Goal: Complete application form

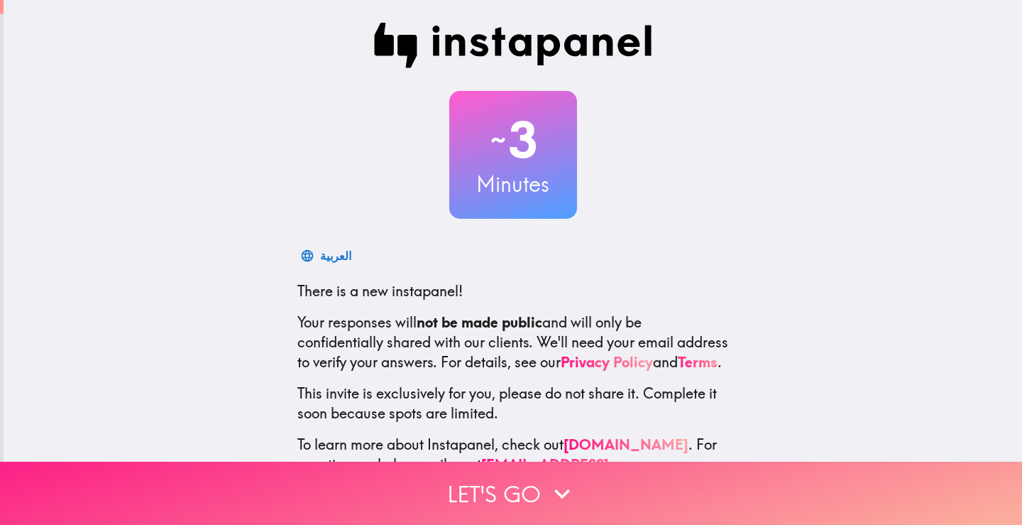
click at [483, 483] on button "Let's go" at bounding box center [511, 492] width 1022 height 63
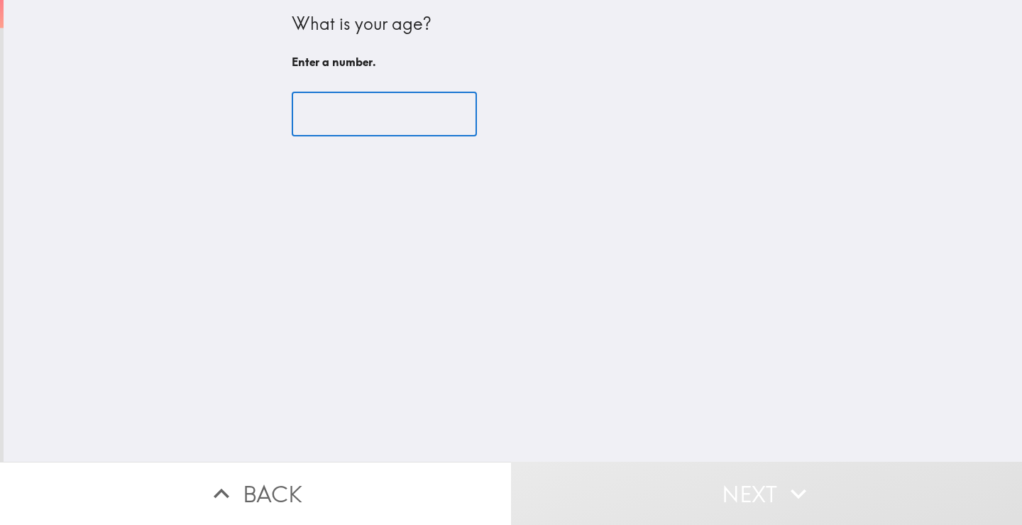
click at [373, 124] on input "number" at bounding box center [384, 114] width 185 height 44
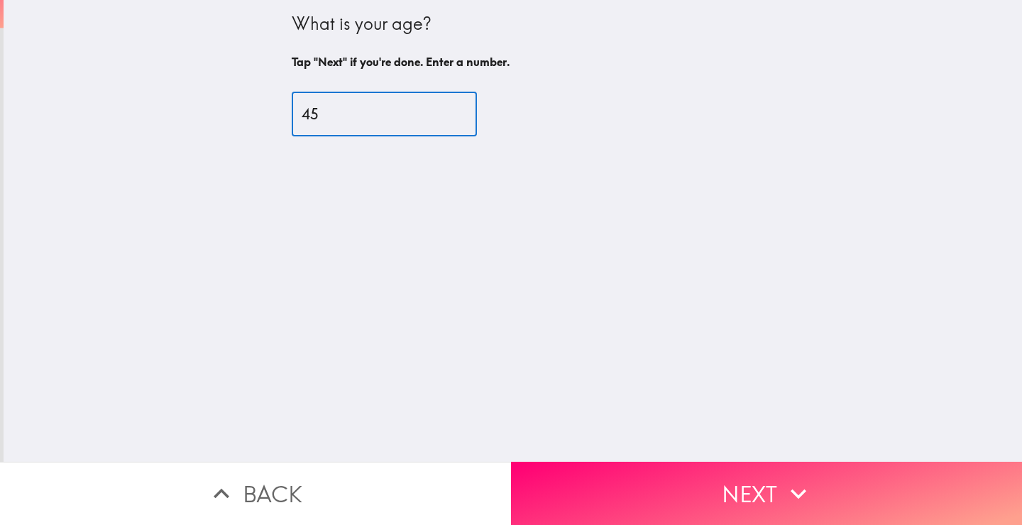
type input "45"
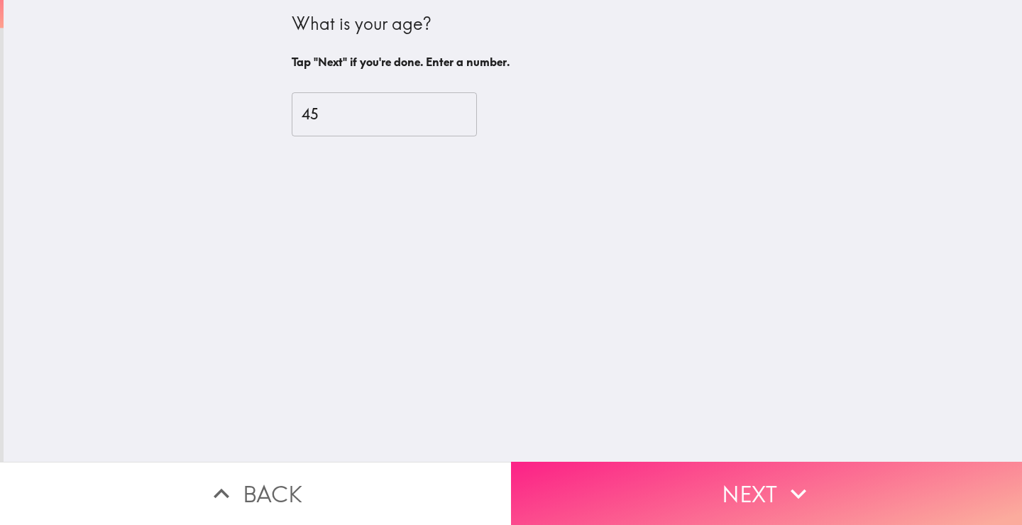
click at [677, 473] on button "Next" at bounding box center [766, 492] width 511 height 63
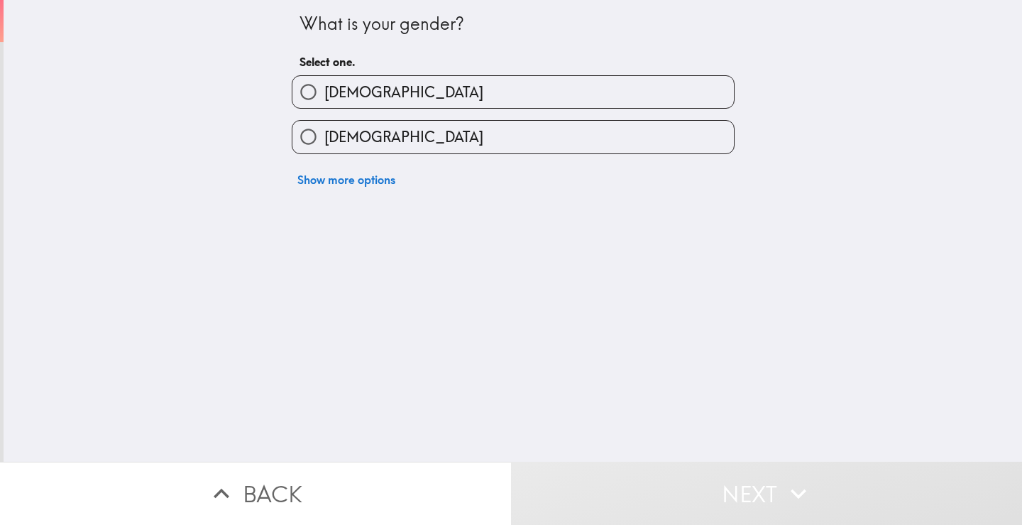
click at [417, 84] on label "[DEMOGRAPHIC_DATA]" at bounding box center [514, 92] width 442 height 32
click at [324, 84] on input "[DEMOGRAPHIC_DATA]" at bounding box center [309, 92] width 32 height 32
radio input "true"
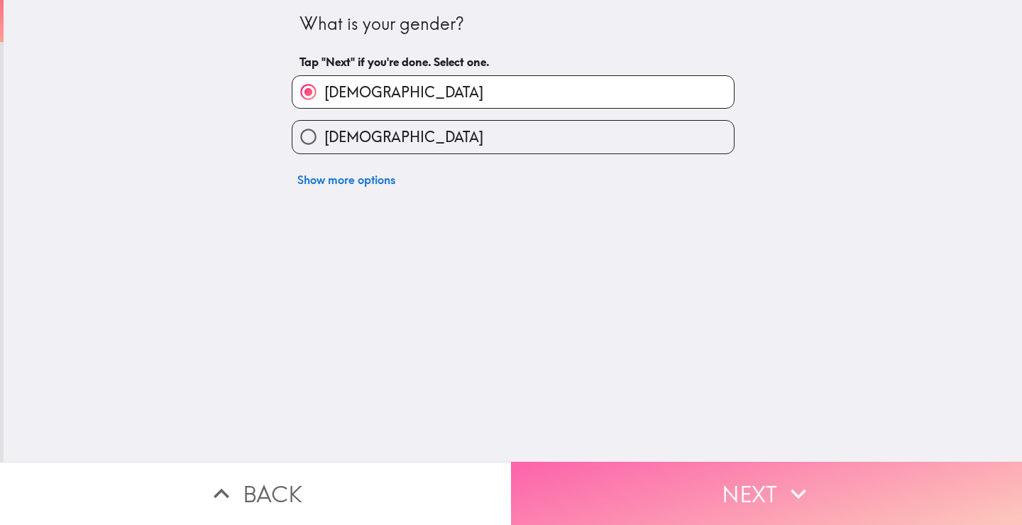
click at [609, 461] on button "Next" at bounding box center [766, 492] width 511 height 63
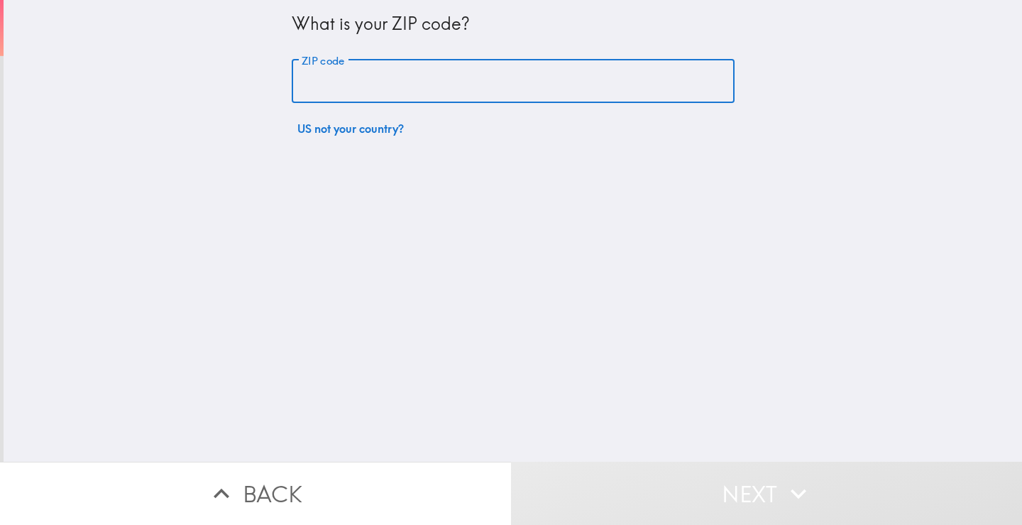
click at [428, 89] on input "ZIP code" at bounding box center [513, 82] width 443 height 44
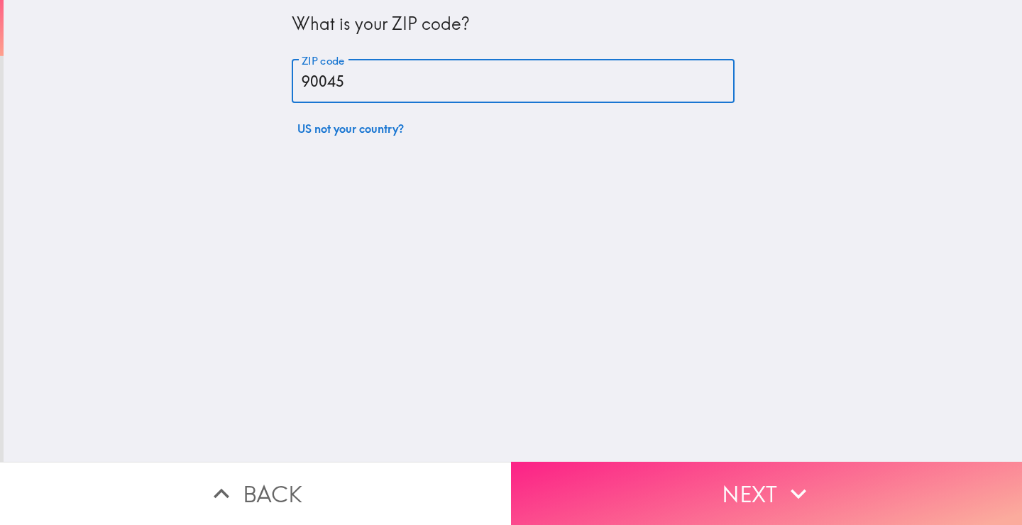
type input "90045"
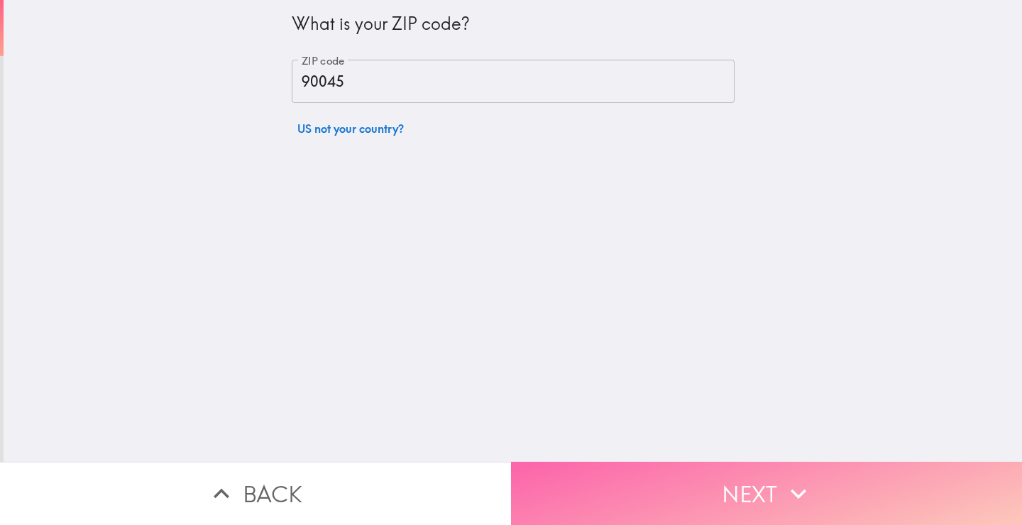
click at [633, 468] on button "Next" at bounding box center [766, 492] width 511 height 63
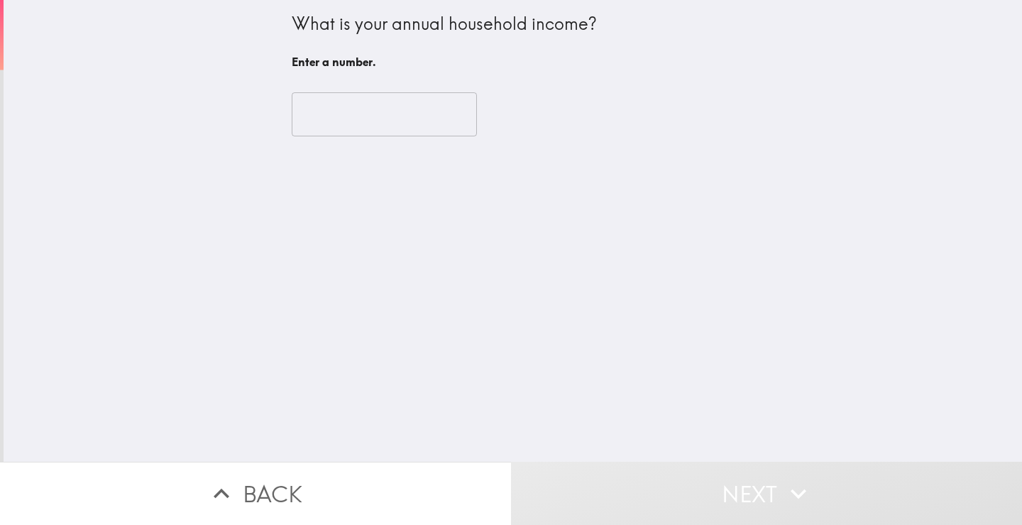
click at [366, 114] on input "number" at bounding box center [384, 114] width 185 height 44
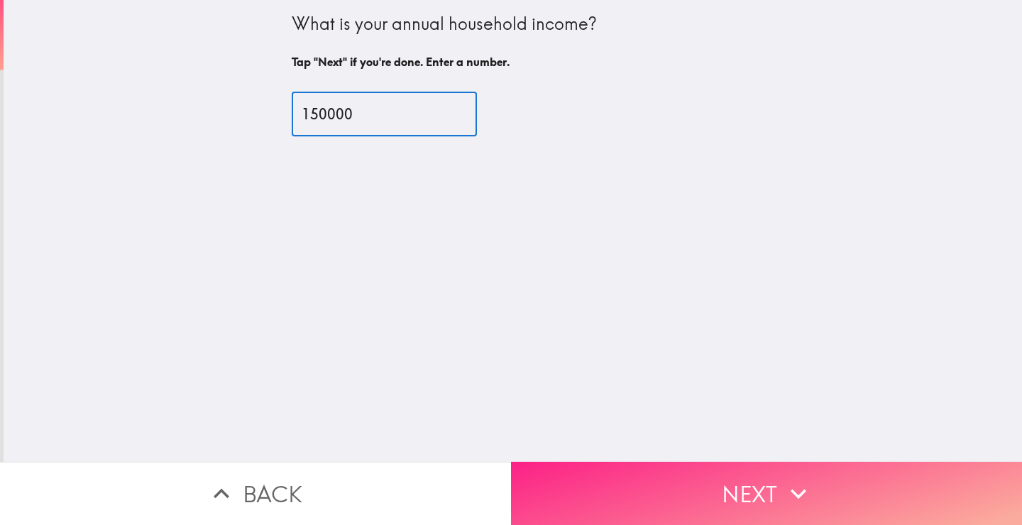
type input "150000"
click at [666, 481] on button "Next" at bounding box center [766, 492] width 511 height 63
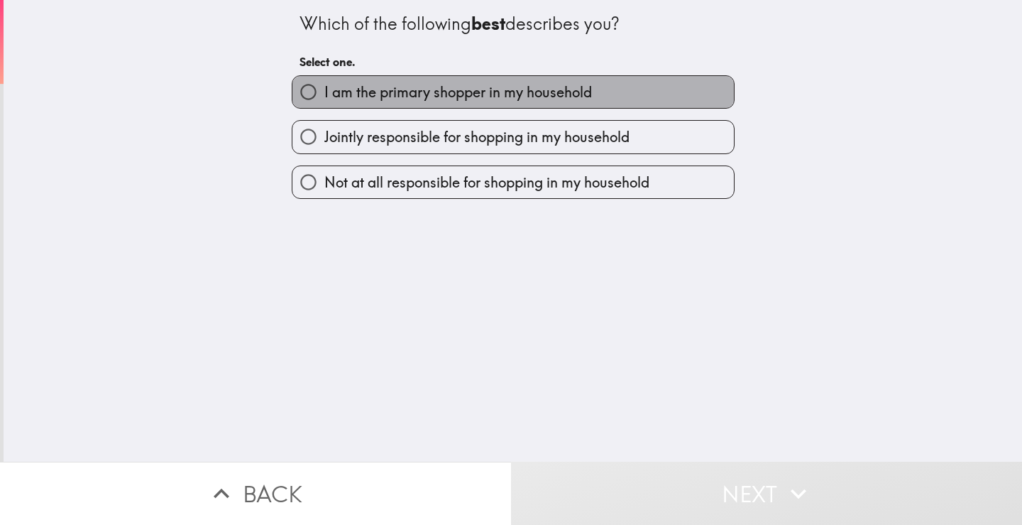
click at [415, 99] on span "I am the primary shopper in my household" at bounding box center [458, 92] width 268 height 20
click at [324, 99] on input "I am the primary shopper in my household" at bounding box center [309, 92] width 32 height 32
radio input "true"
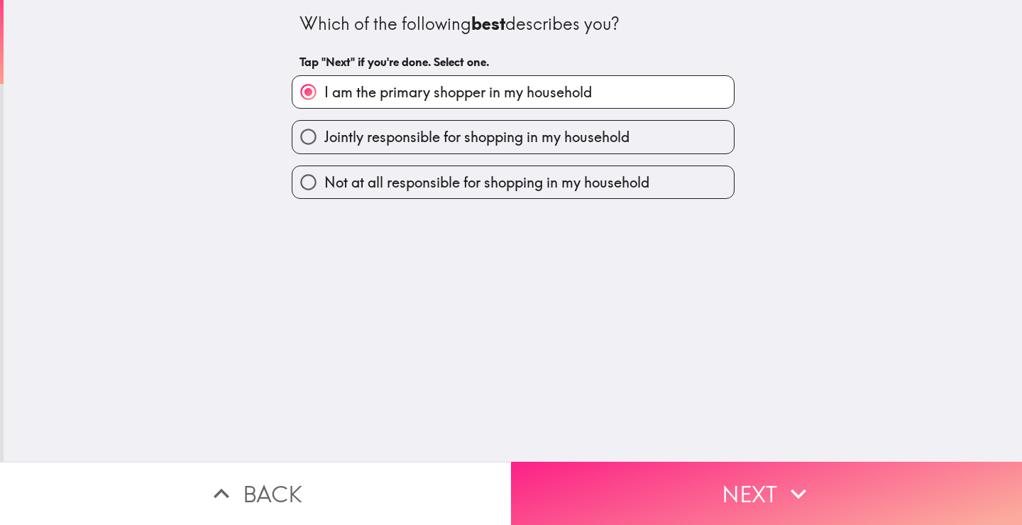
click at [582, 476] on button "Next" at bounding box center [766, 492] width 511 height 63
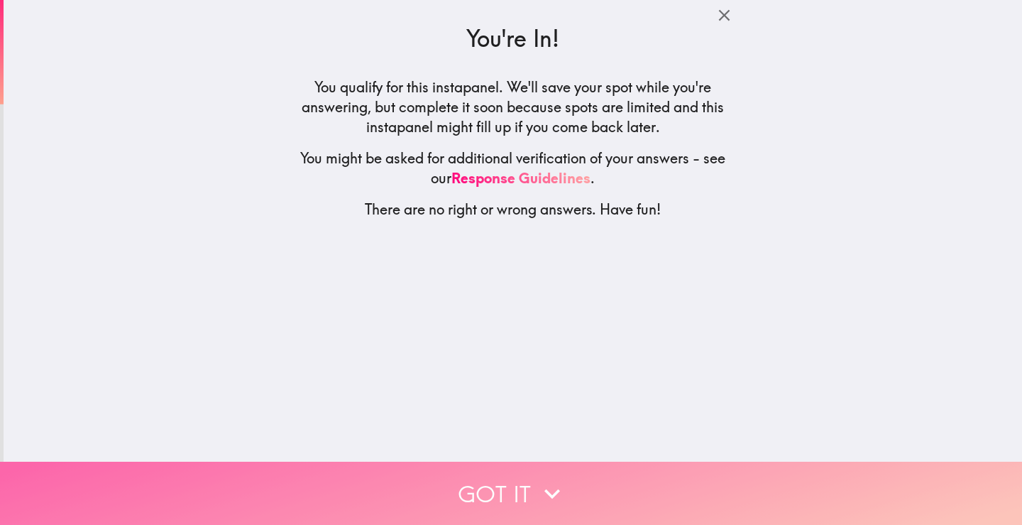
click at [547, 489] on icon "button" at bounding box center [552, 493] width 31 height 31
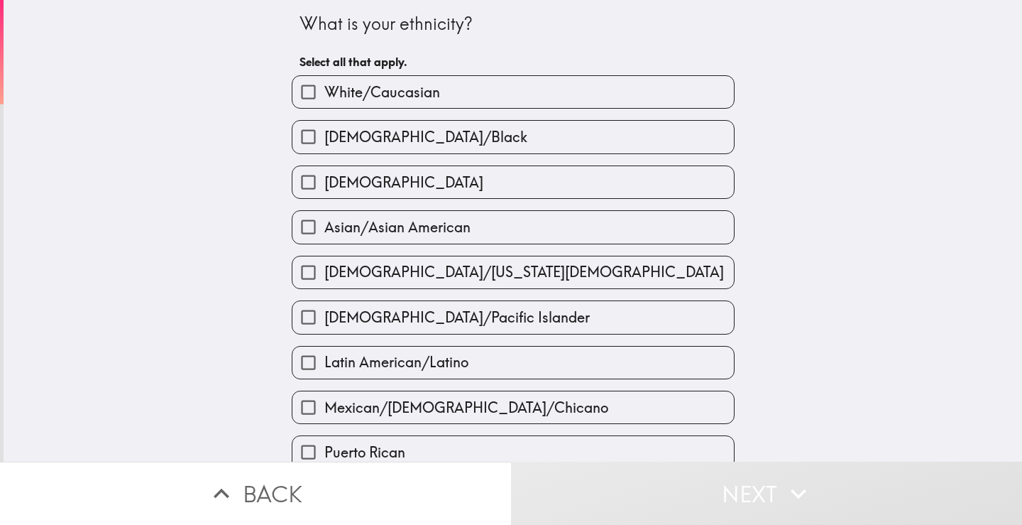
click at [341, 97] on span "White/Caucasian" at bounding box center [382, 92] width 116 height 20
click at [324, 97] on input "White/Caucasian" at bounding box center [309, 92] width 32 height 32
checkbox input "true"
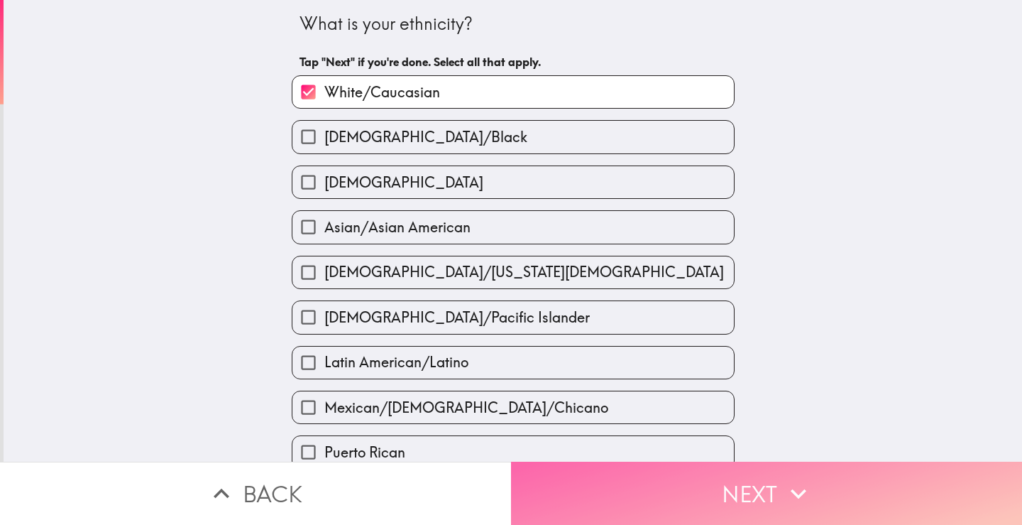
click at [587, 480] on button "Next" at bounding box center [766, 492] width 511 height 63
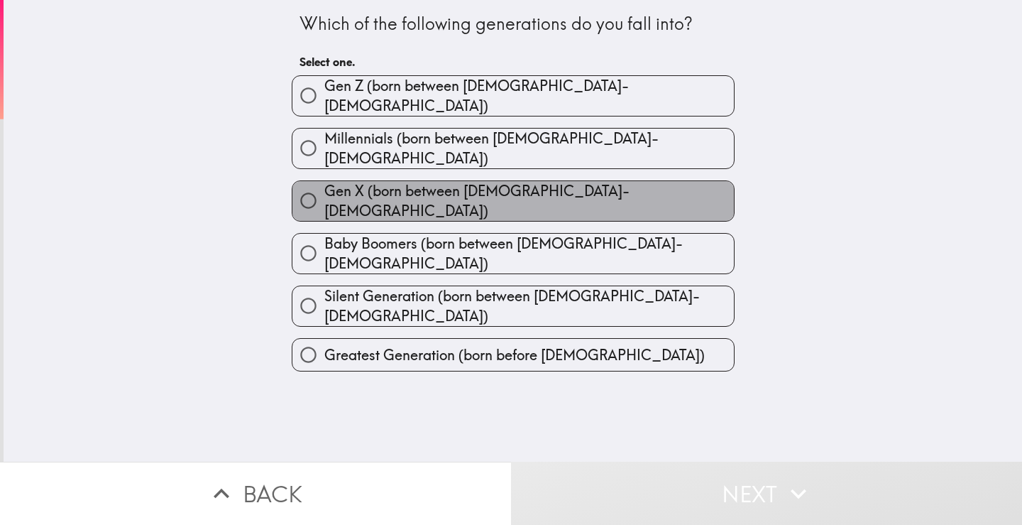
click at [478, 185] on span "Gen X (born between [DEMOGRAPHIC_DATA]-[DEMOGRAPHIC_DATA])" at bounding box center [529, 201] width 410 height 40
click at [324, 185] on input "Gen X (born between [DEMOGRAPHIC_DATA]-[DEMOGRAPHIC_DATA])" at bounding box center [309, 201] width 32 height 32
radio input "true"
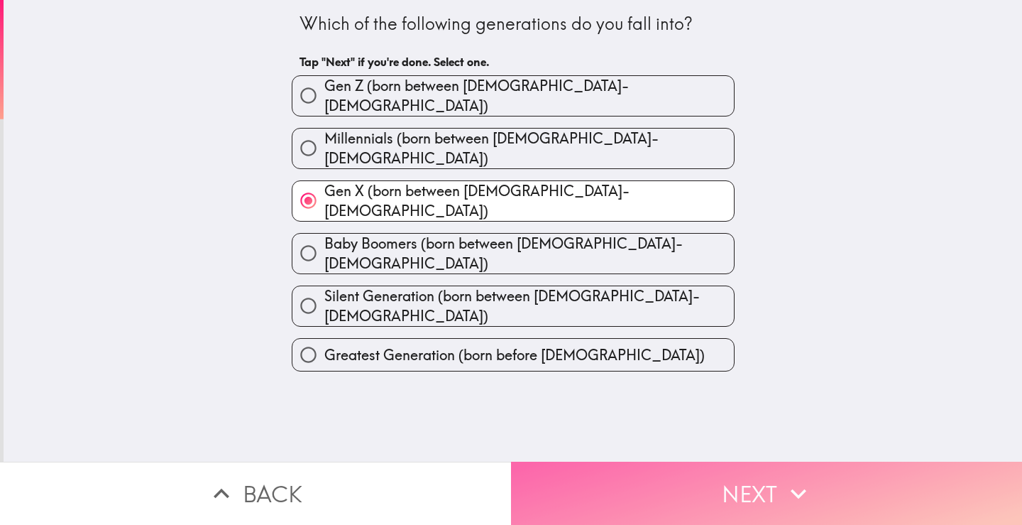
click at [687, 484] on button "Next" at bounding box center [766, 492] width 511 height 63
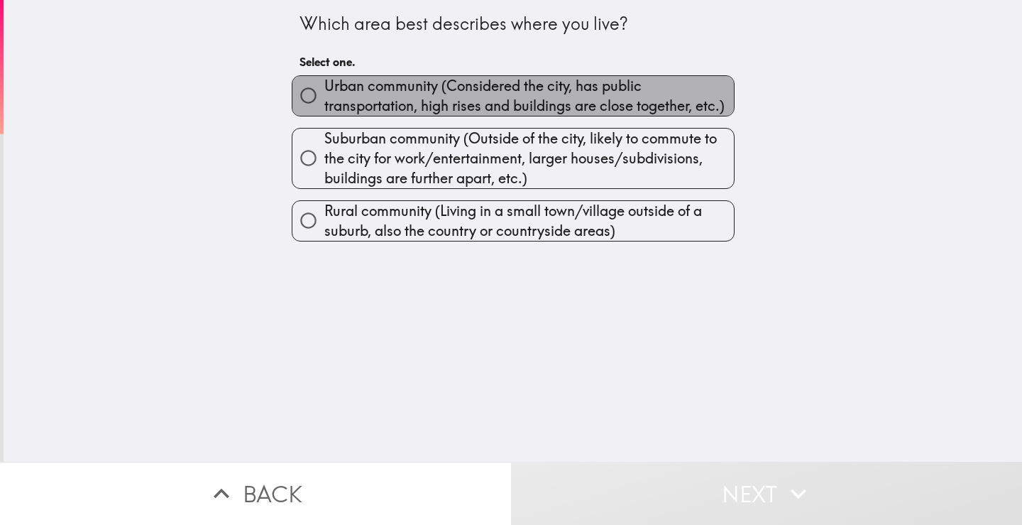
click at [383, 100] on span "Urban community (Considered the city, has public transportation, high rises and…" at bounding box center [529, 96] width 410 height 40
click at [324, 100] on input "Urban community (Considered the city, has public transportation, high rises and…" at bounding box center [309, 96] width 32 height 32
radio input "true"
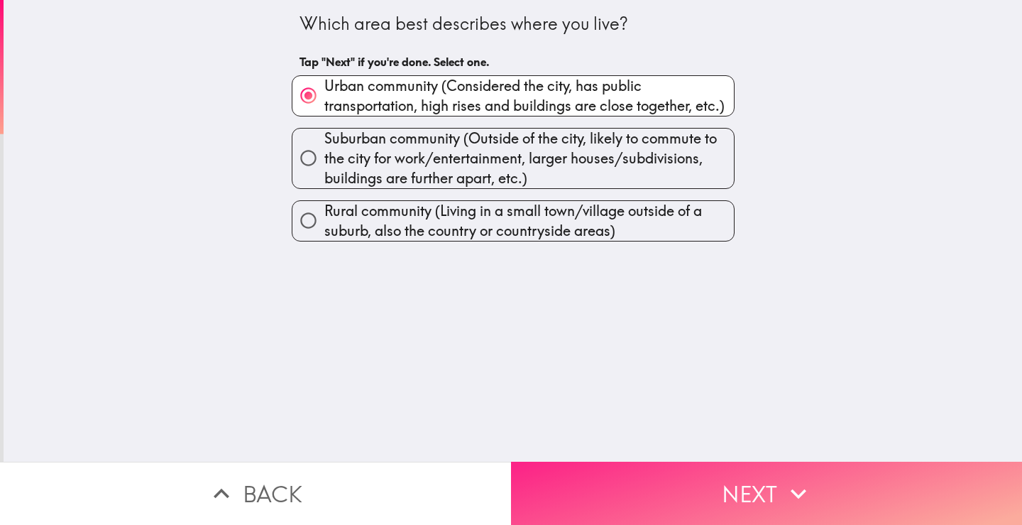
click at [581, 462] on button "Next" at bounding box center [766, 492] width 511 height 63
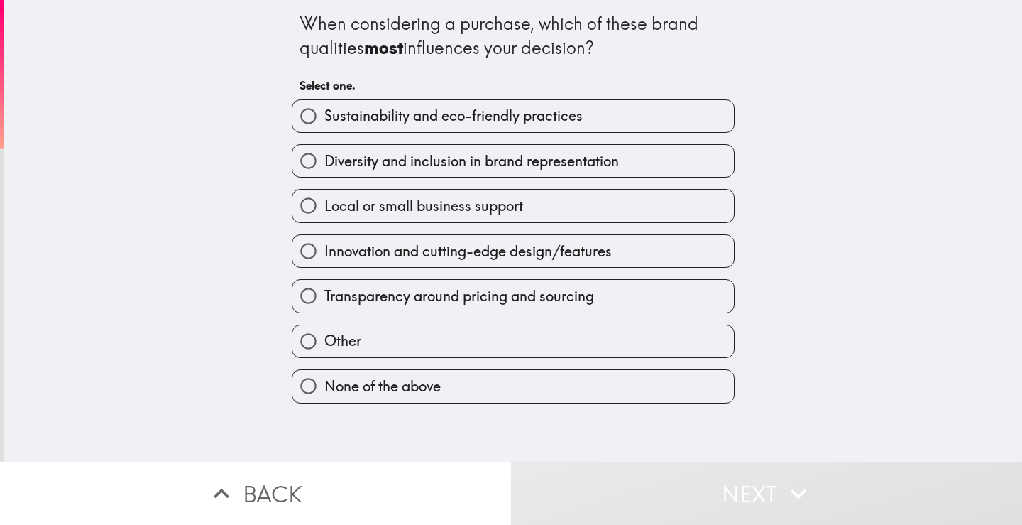
drag, startPoint x: 285, startPoint y: 13, endPoint x: 332, endPoint y: 48, distance: 57.8
click at [331, 48] on div "When considering a purchase, which of these brand qualities most influences you…" at bounding box center [513, 201] width 454 height 403
click at [439, 121] on span "Sustainability and eco-friendly practices" at bounding box center [453, 116] width 258 height 20
click at [324, 121] on input "Sustainability and eco-friendly practices" at bounding box center [309, 116] width 32 height 32
radio input "true"
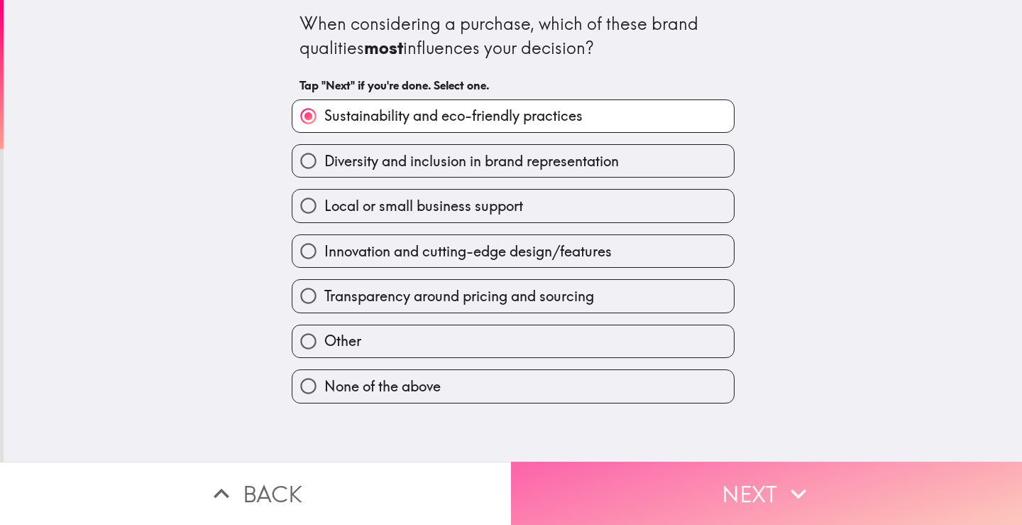
click at [674, 485] on button "Next" at bounding box center [766, 492] width 511 height 63
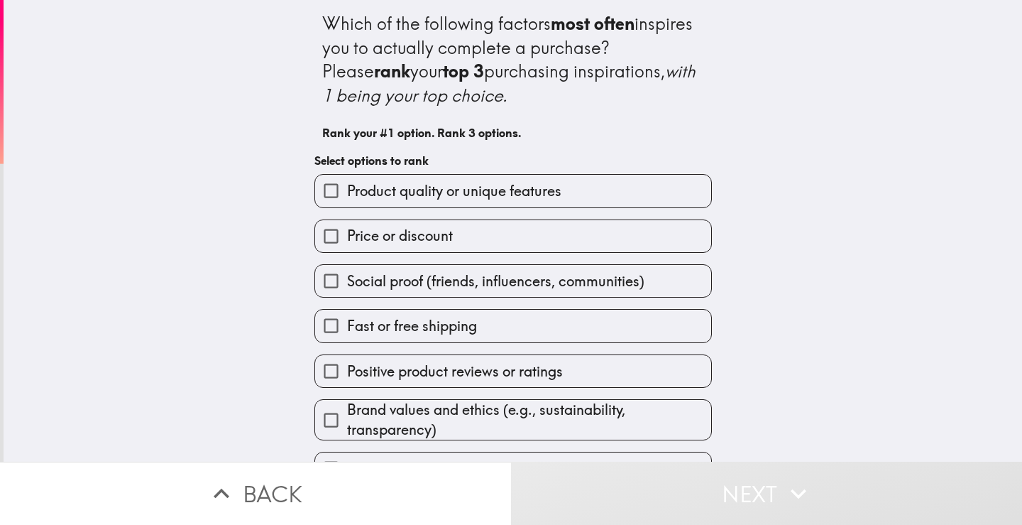
click at [329, 185] on input "Product quality or unique features" at bounding box center [331, 191] width 32 height 32
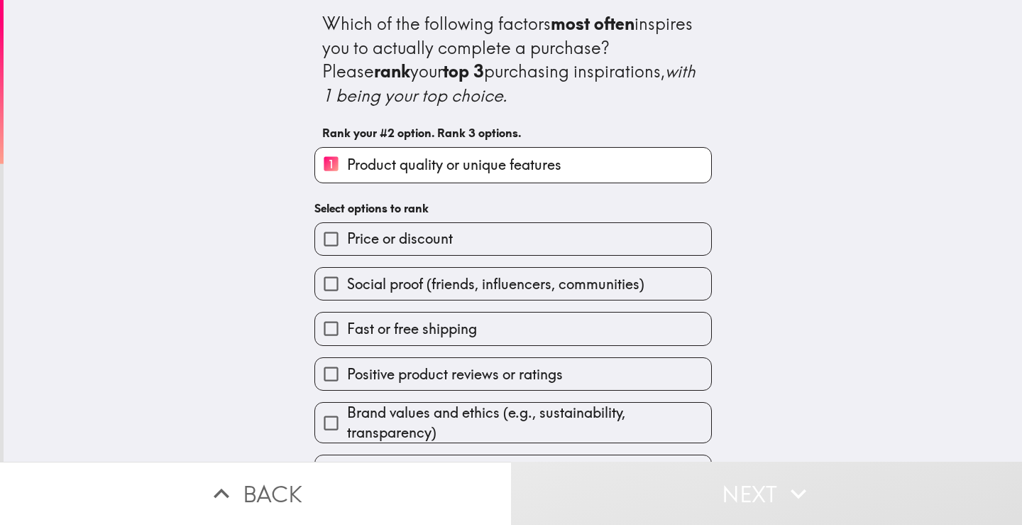
click at [327, 234] on input "Price or discount" at bounding box center [331, 239] width 32 height 32
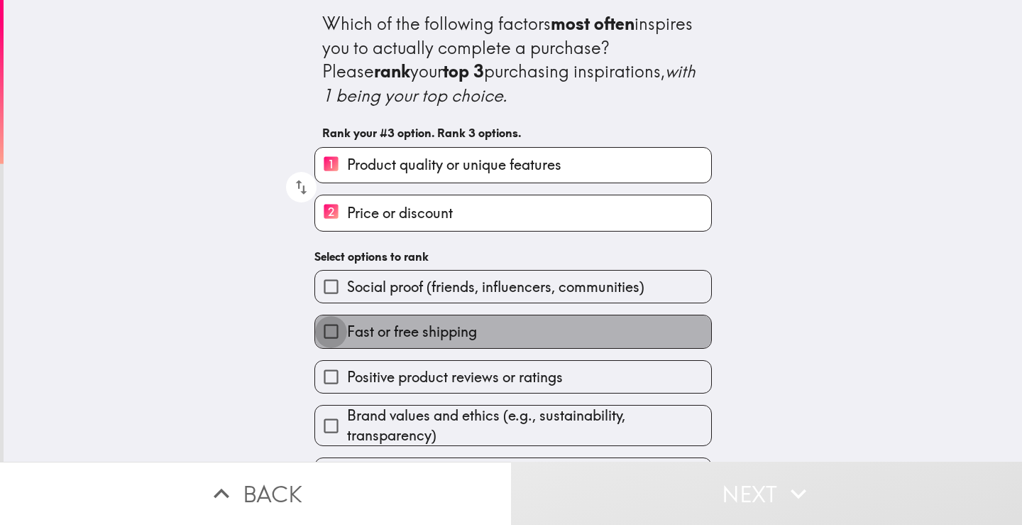
click at [326, 328] on input "Fast or free shipping" at bounding box center [331, 331] width 32 height 32
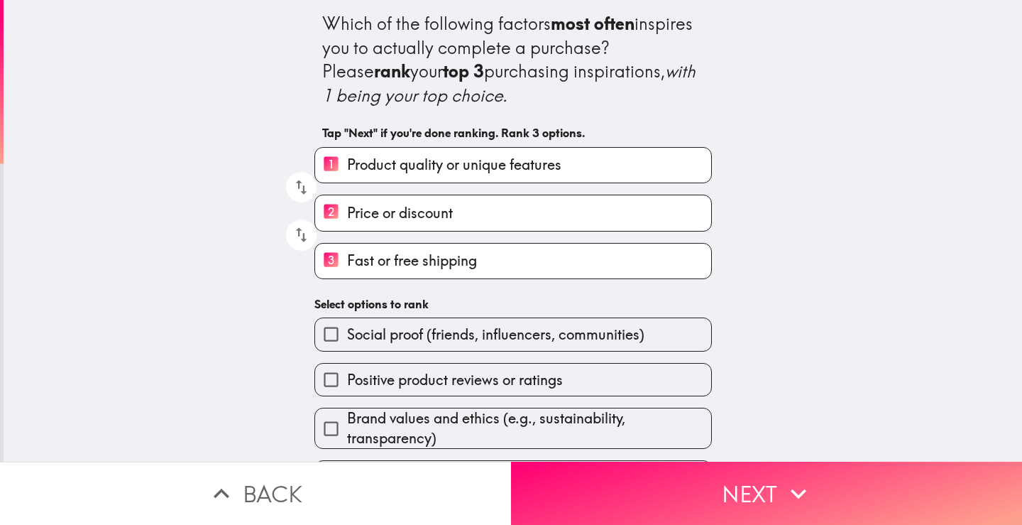
click at [322, 337] on input "Social proof (friends, influencers, communities)" at bounding box center [331, 334] width 32 height 32
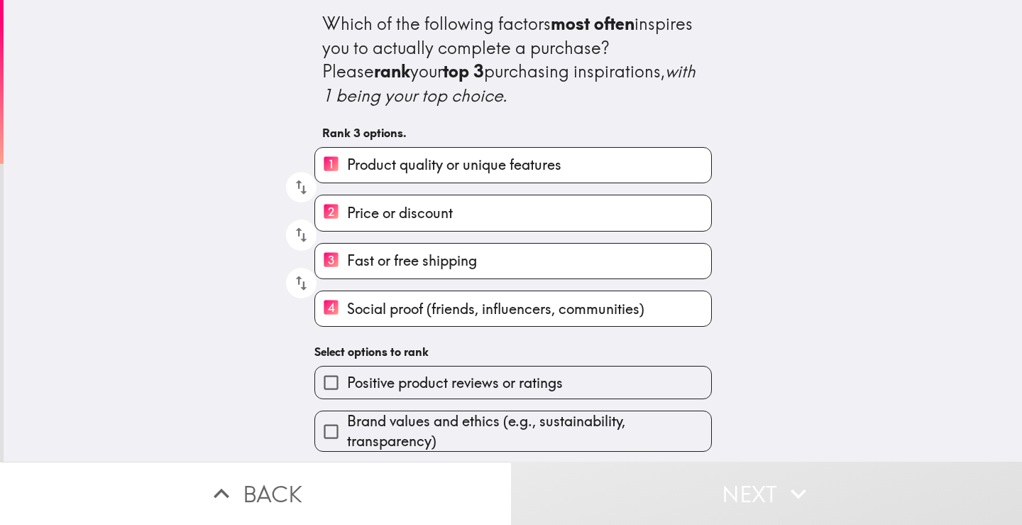
click at [322, 376] on input "Positive product reviews or ratings" at bounding box center [331, 382] width 32 height 32
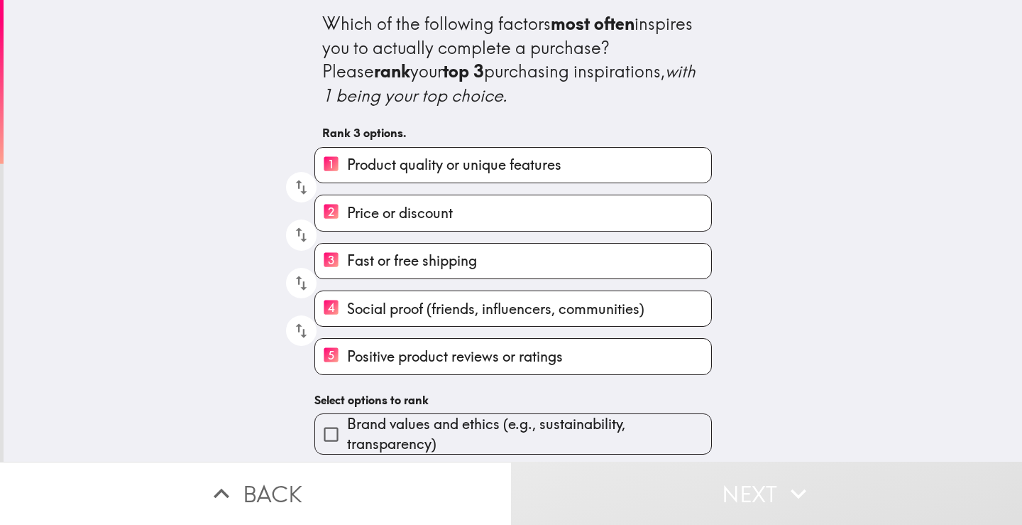
scroll to position [49, 0]
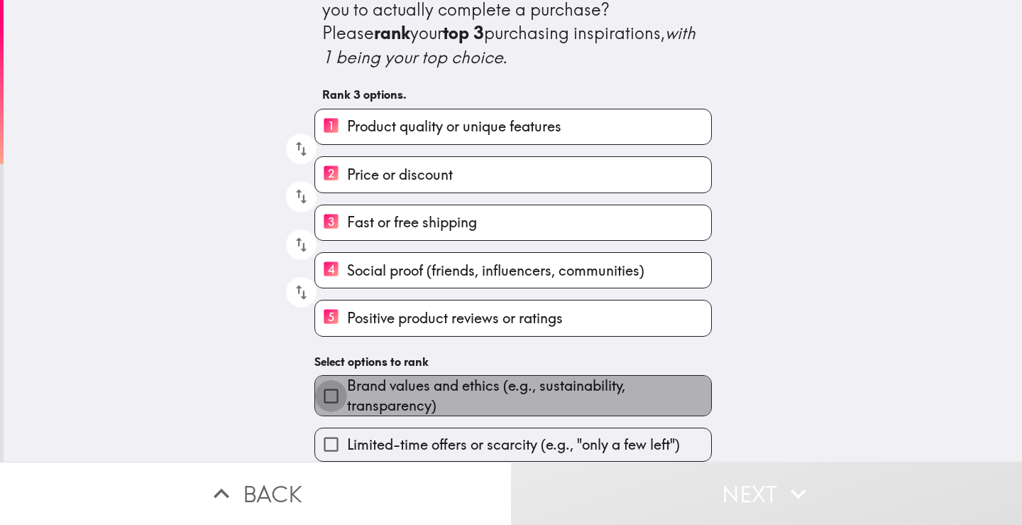
click at [329, 385] on input "Brand values and ethics (e.g., sustainability, transparency)" at bounding box center [331, 396] width 32 height 32
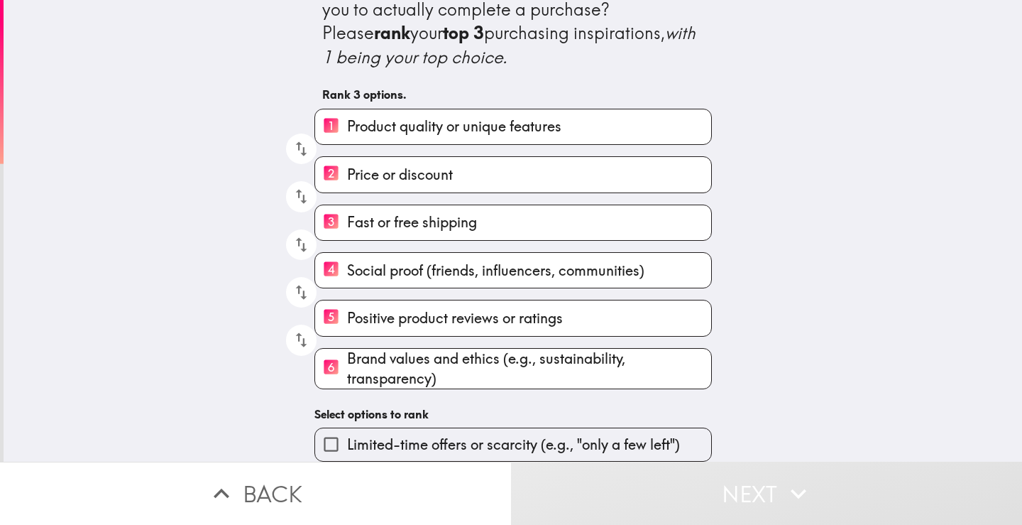
click at [349, 435] on span "Limited-time offers or scarcity (e.g., "only a few left")" at bounding box center [513, 445] width 333 height 20
click at [347, 432] on input "Limited-time offers or scarcity (e.g., "only a few left")" at bounding box center [331, 444] width 32 height 32
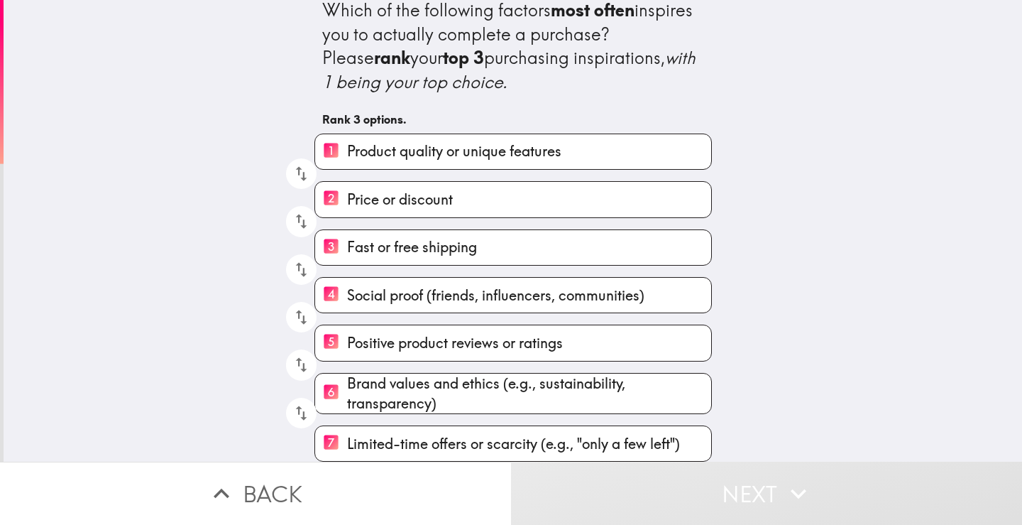
scroll to position [24, 0]
click at [326, 239] on input "3 Fast or free shipping" at bounding box center [331, 247] width 32 height 35
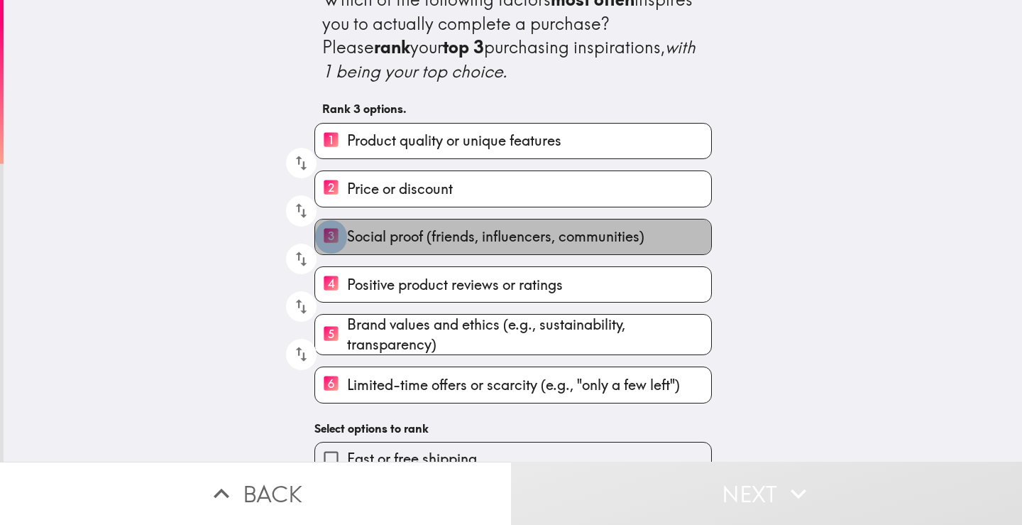
click at [324, 237] on input "3 Social proof (friends, influencers, communities)" at bounding box center [331, 236] width 32 height 35
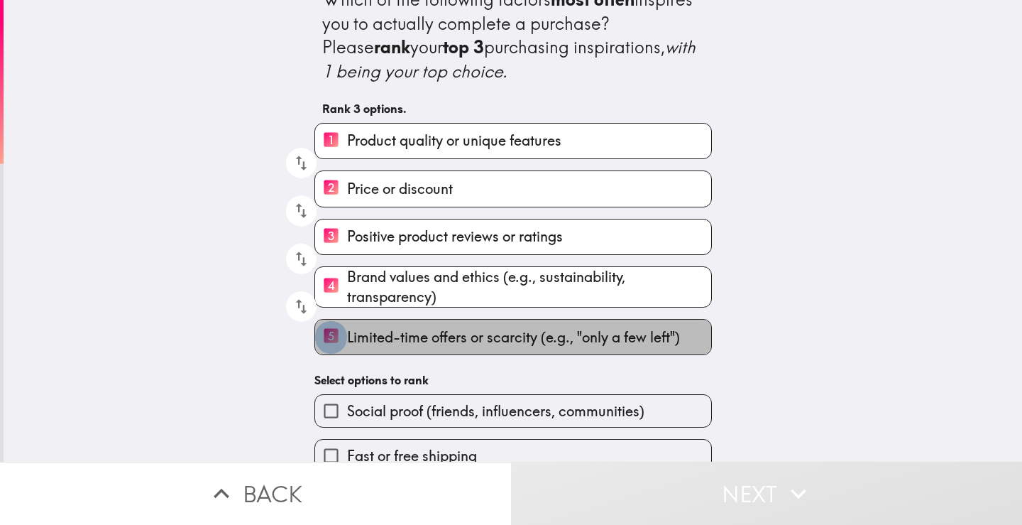
click at [319, 333] on input "5 Limited-time offers or scarcity (e.g., "only a few left")" at bounding box center [331, 336] width 32 height 35
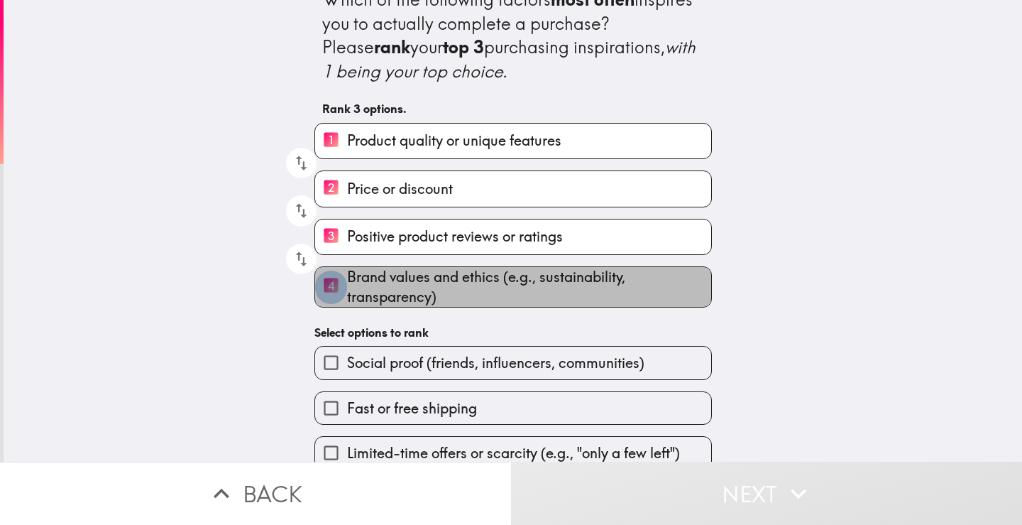
click at [327, 291] on input "4 Brand values and ethics (e.g., sustainability, transparency)" at bounding box center [331, 286] width 32 height 35
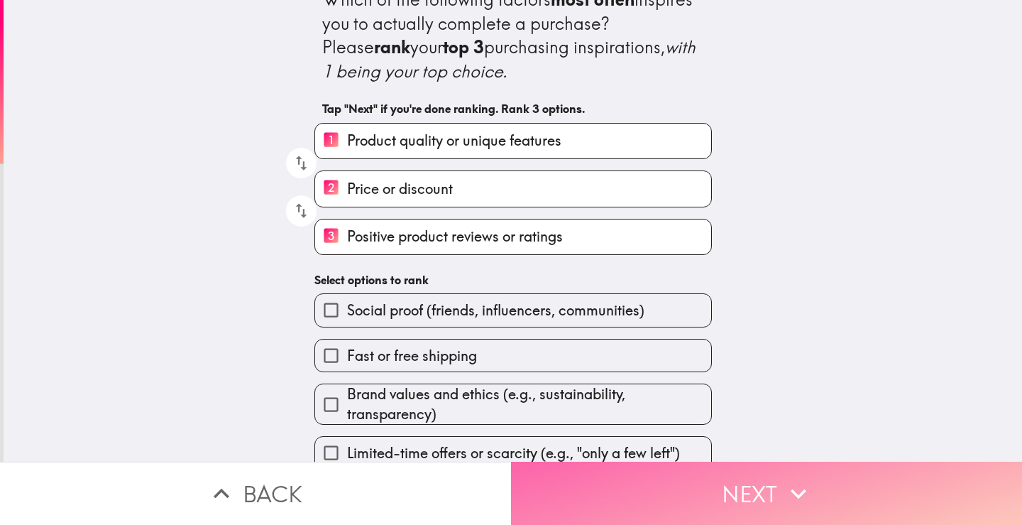
click at [682, 472] on button "Next" at bounding box center [766, 492] width 511 height 63
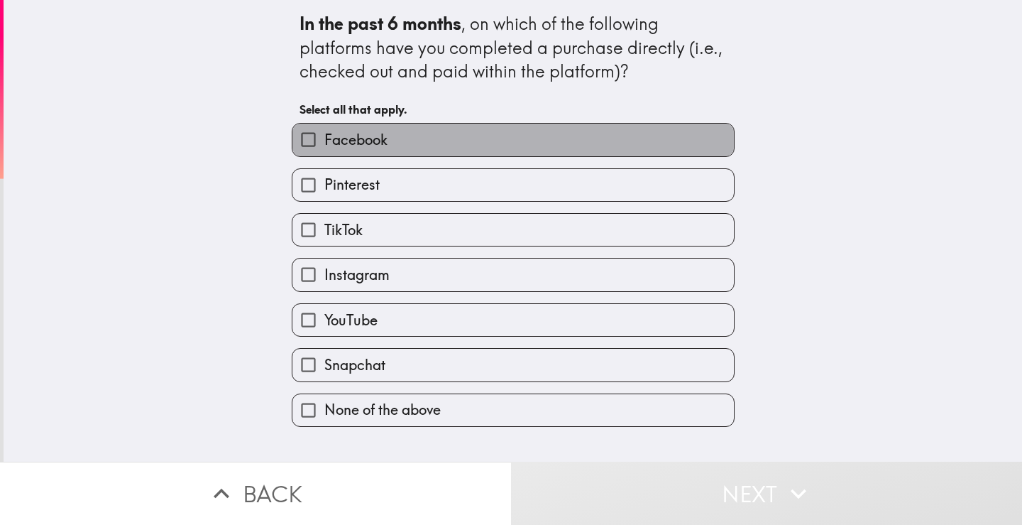
click at [474, 146] on label "Facebook" at bounding box center [514, 140] width 442 height 32
click at [324, 146] on input "Facebook" at bounding box center [309, 140] width 32 height 32
checkbox input "true"
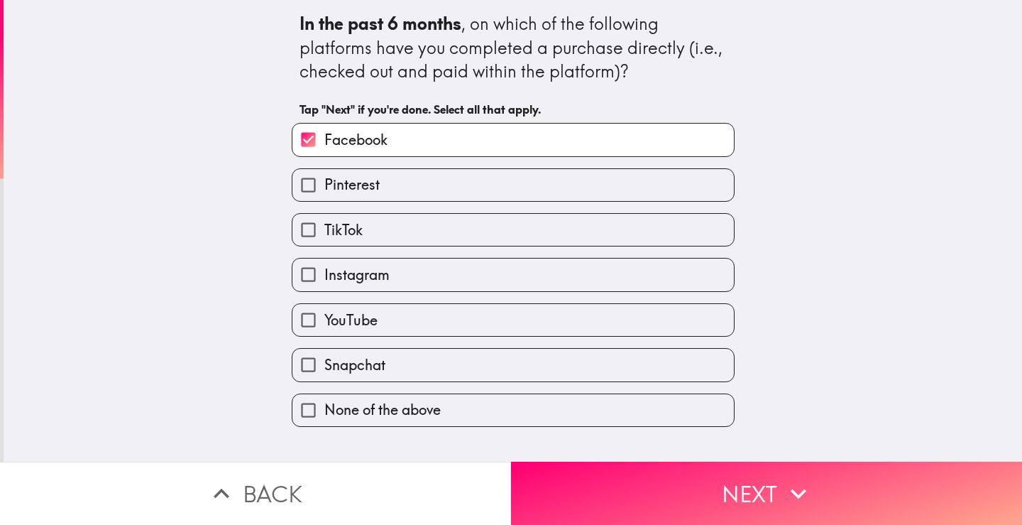
click at [425, 180] on label "Pinterest" at bounding box center [514, 185] width 442 height 32
click at [324, 180] on input "Pinterest" at bounding box center [309, 185] width 32 height 32
checkbox input "true"
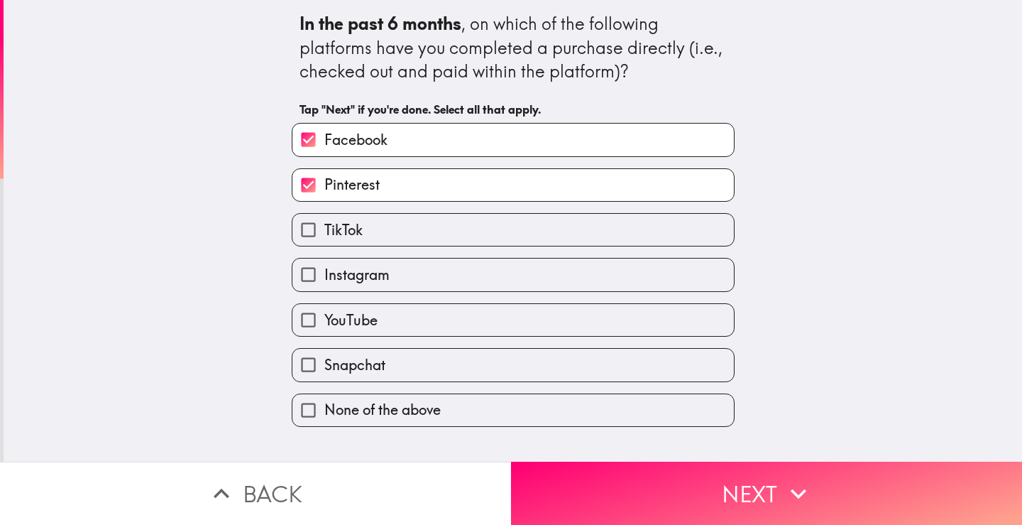
click at [413, 229] on label "TikTok" at bounding box center [514, 230] width 442 height 32
click at [324, 229] on input "TikTok" at bounding box center [309, 230] width 32 height 32
checkbox input "true"
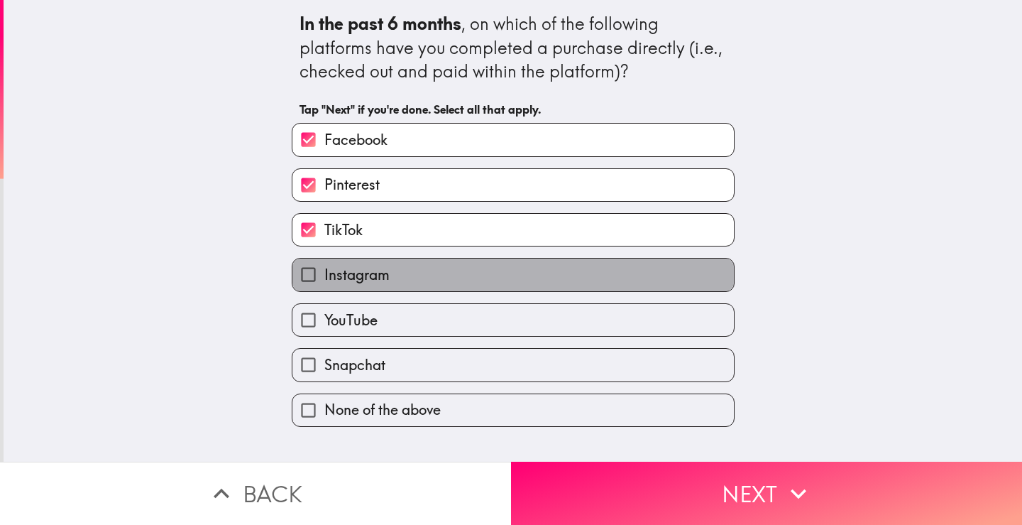
click at [427, 279] on label "Instagram" at bounding box center [514, 274] width 442 height 32
click at [324, 279] on input "Instagram" at bounding box center [309, 274] width 32 height 32
checkbox input "true"
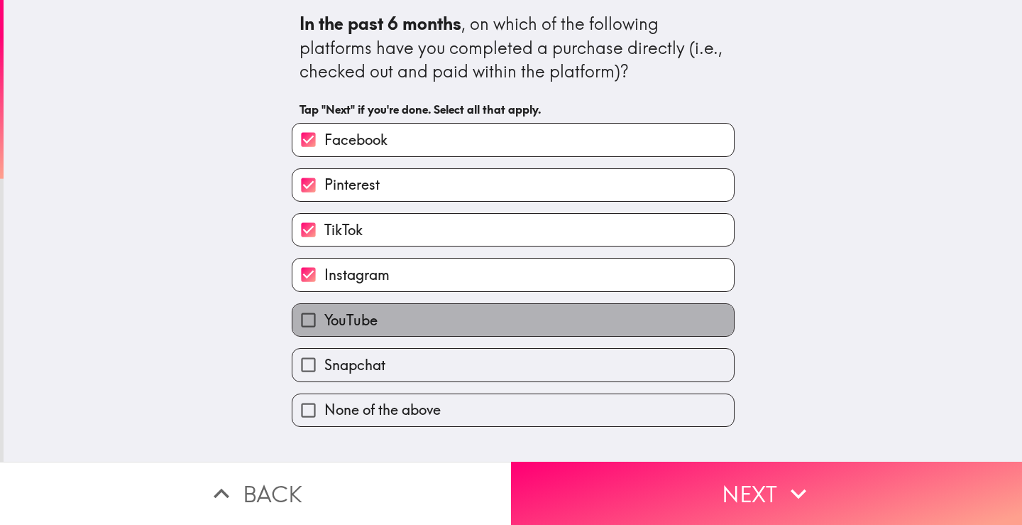
click at [440, 322] on label "YouTube" at bounding box center [514, 320] width 442 height 32
click at [324, 322] on input "YouTube" at bounding box center [309, 320] width 32 height 32
checkbox input "true"
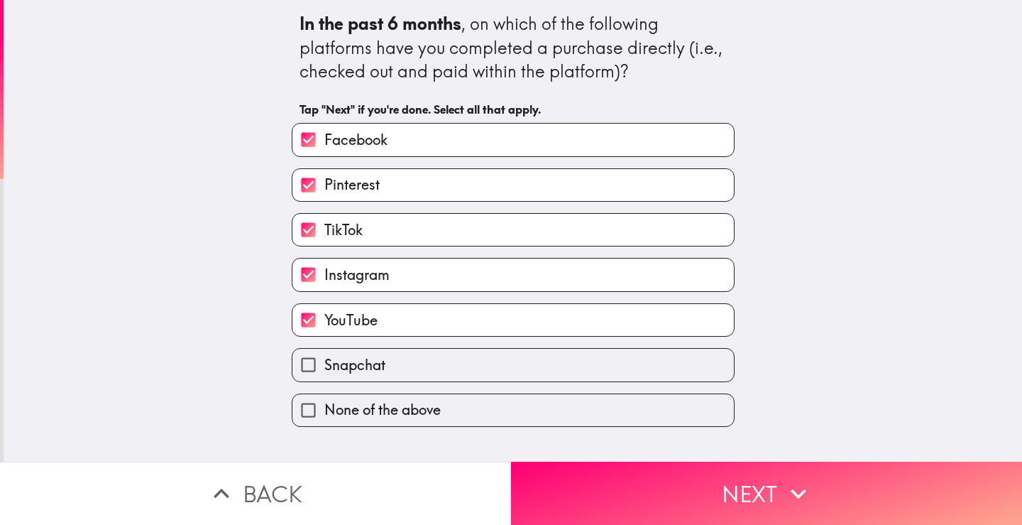
click at [465, 367] on label "Snapchat" at bounding box center [514, 365] width 442 height 32
click at [324, 367] on input "Snapchat" at bounding box center [309, 365] width 32 height 32
checkbox input "true"
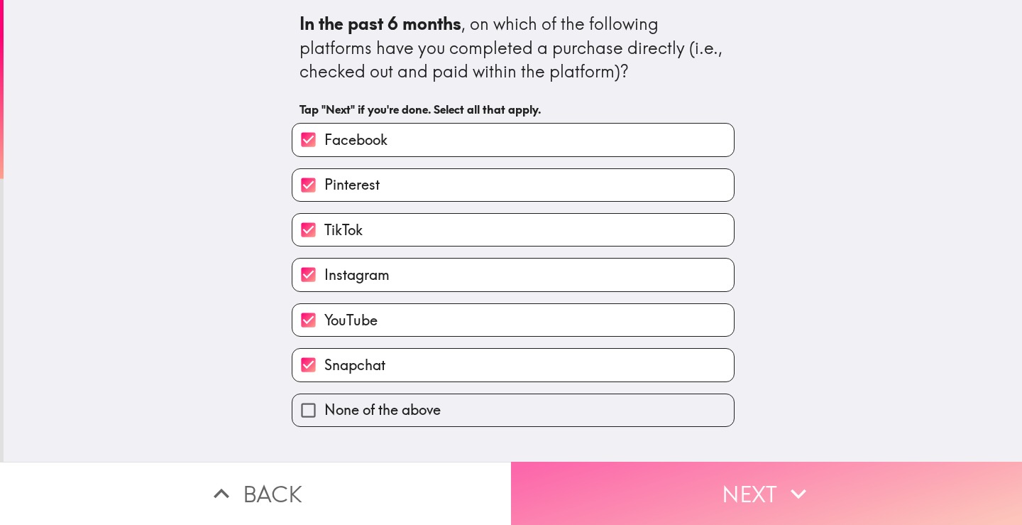
click at [704, 480] on button "Next" at bounding box center [766, 492] width 511 height 63
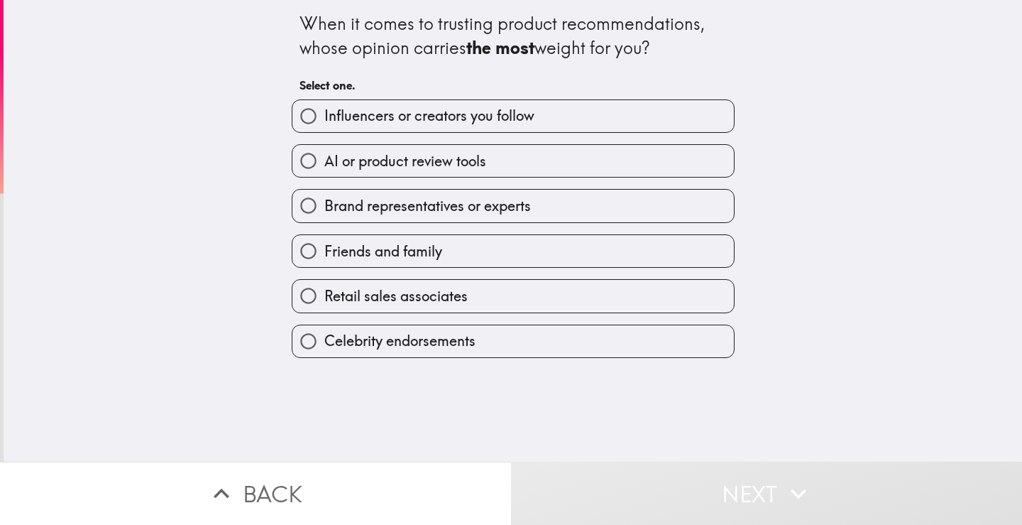
click at [418, 204] on span "Brand representatives or experts" at bounding box center [427, 206] width 207 height 20
click at [324, 204] on input "Brand representatives or experts" at bounding box center [309, 206] width 32 height 32
radio input "true"
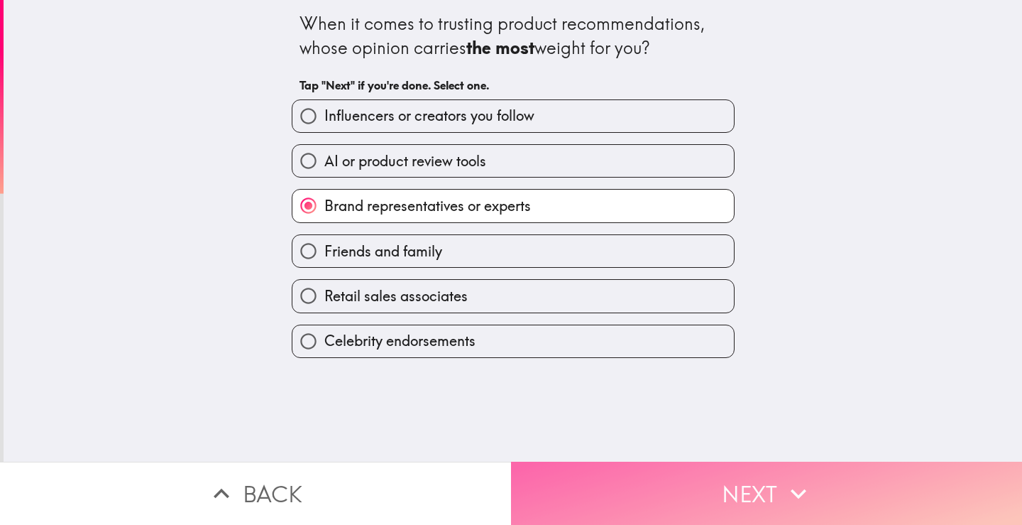
click at [618, 491] on button "Next" at bounding box center [766, 492] width 511 height 63
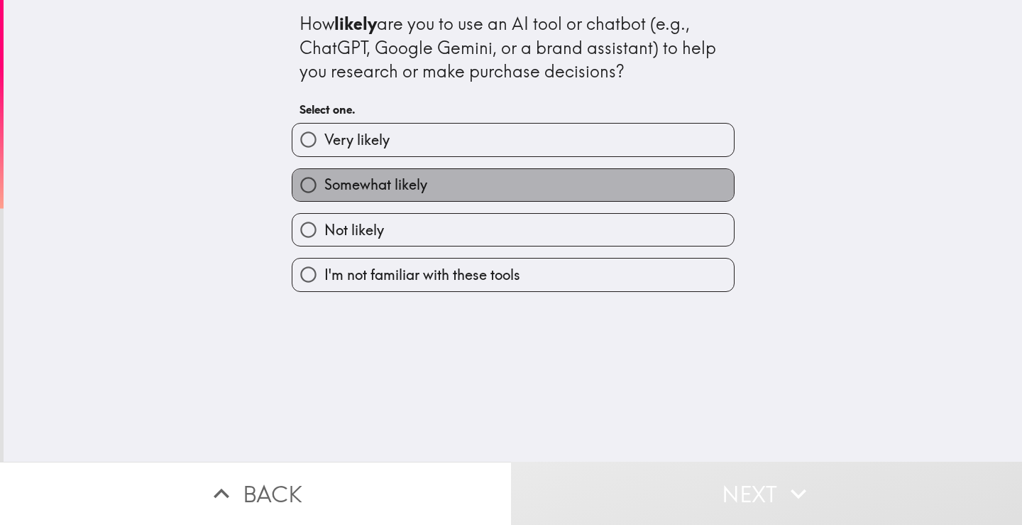
click at [424, 191] on label "Somewhat likely" at bounding box center [514, 185] width 442 height 32
click at [324, 191] on input "Somewhat likely" at bounding box center [309, 185] width 32 height 32
radio input "true"
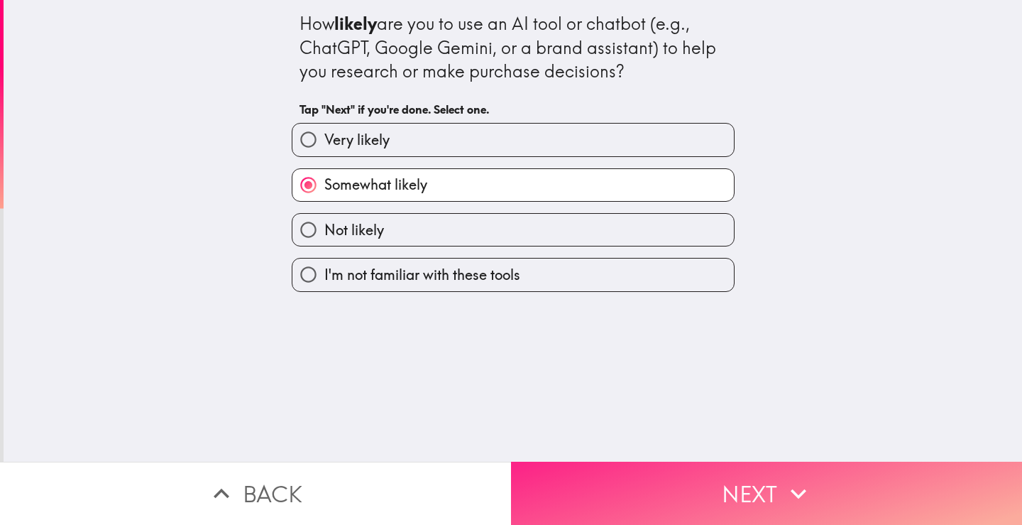
click at [575, 466] on button "Next" at bounding box center [766, 492] width 511 height 63
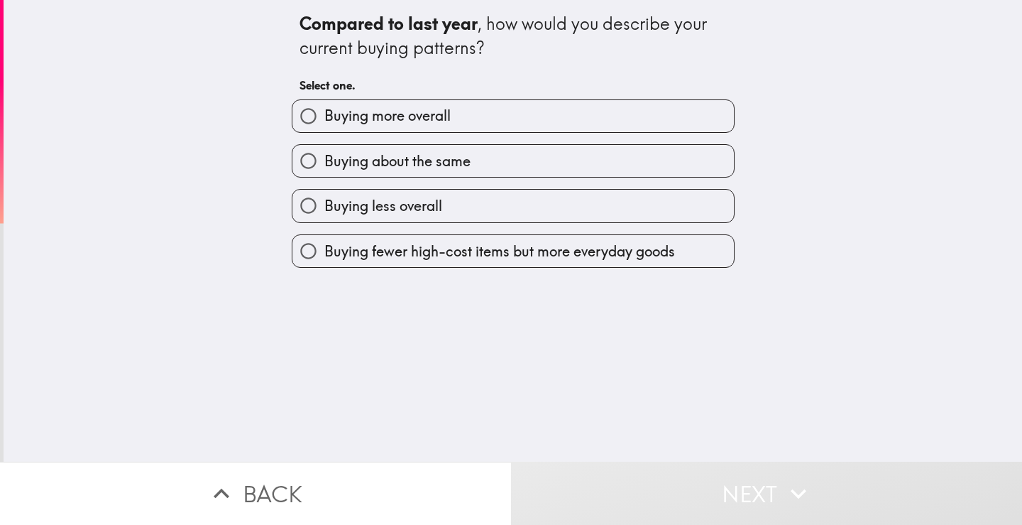
click at [486, 122] on label "Buying more overall" at bounding box center [514, 116] width 442 height 32
click at [324, 122] on input "Buying more overall" at bounding box center [309, 116] width 32 height 32
radio input "true"
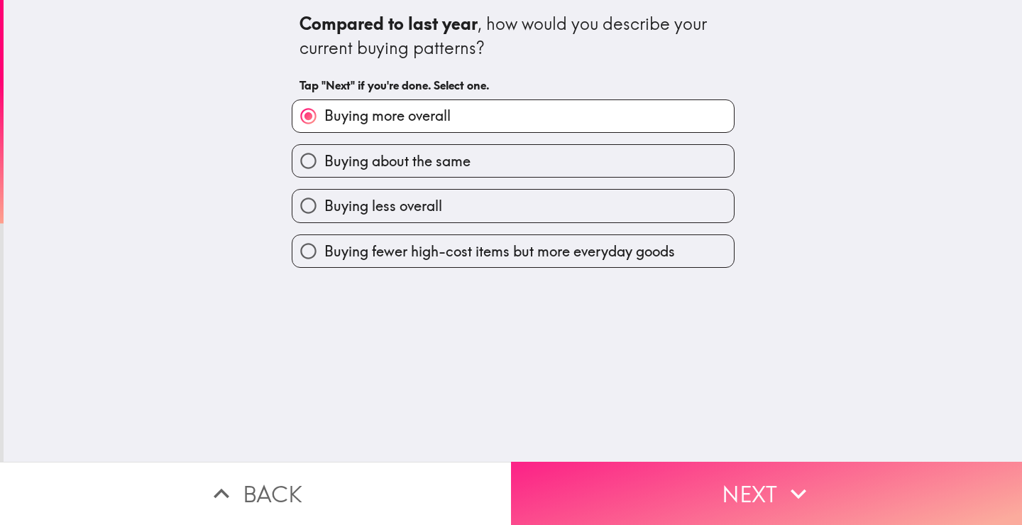
click at [640, 473] on button "Next" at bounding box center [766, 492] width 511 height 63
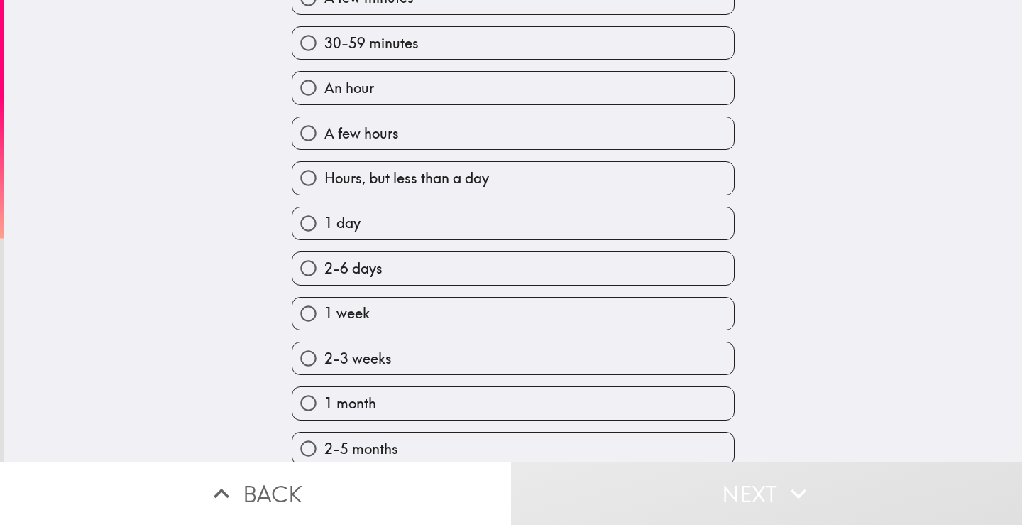
scroll to position [142, 0]
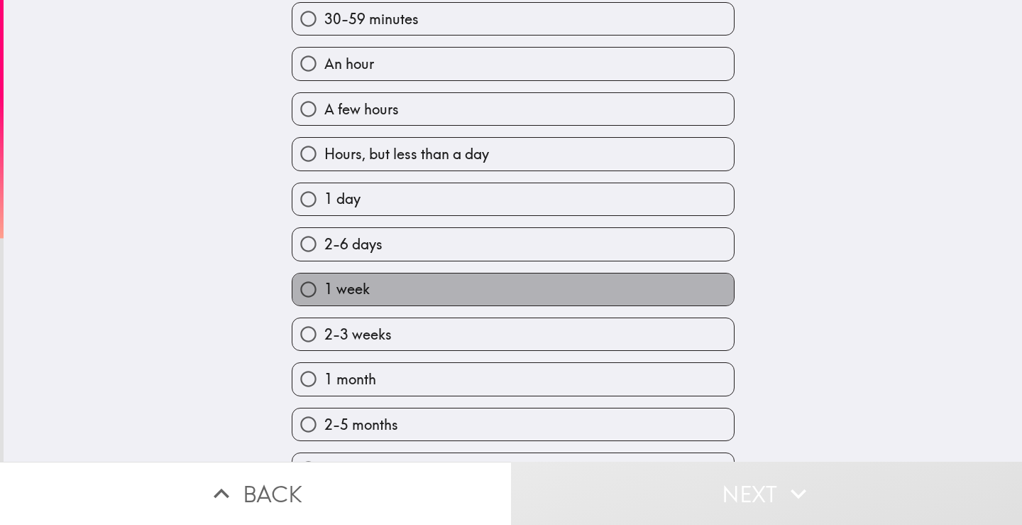
click at [407, 288] on label "1 week" at bounding box center [514, 289] width 442 height 32
click at [324, 288] on input "1 week" at bounding box center [309, 289] width 32 height 32
radio input "true"
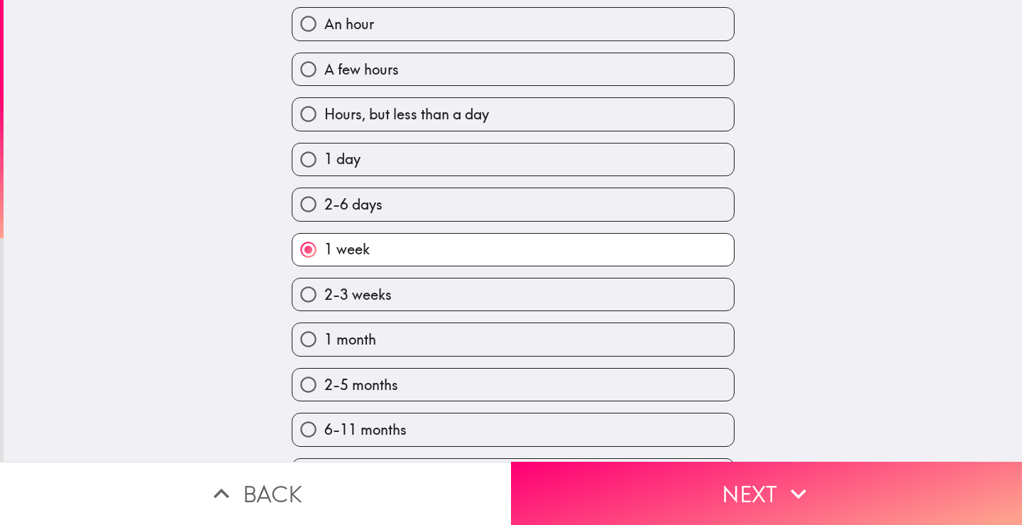
scroll to position [213, 0]
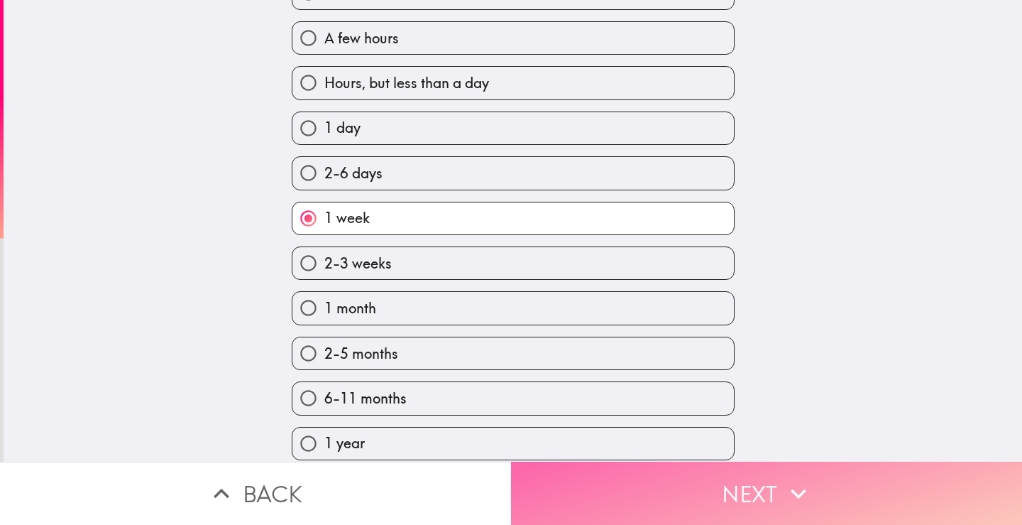
click at [584, 469] on button "Next" at bounding box center [766, 492] width 511 height 63
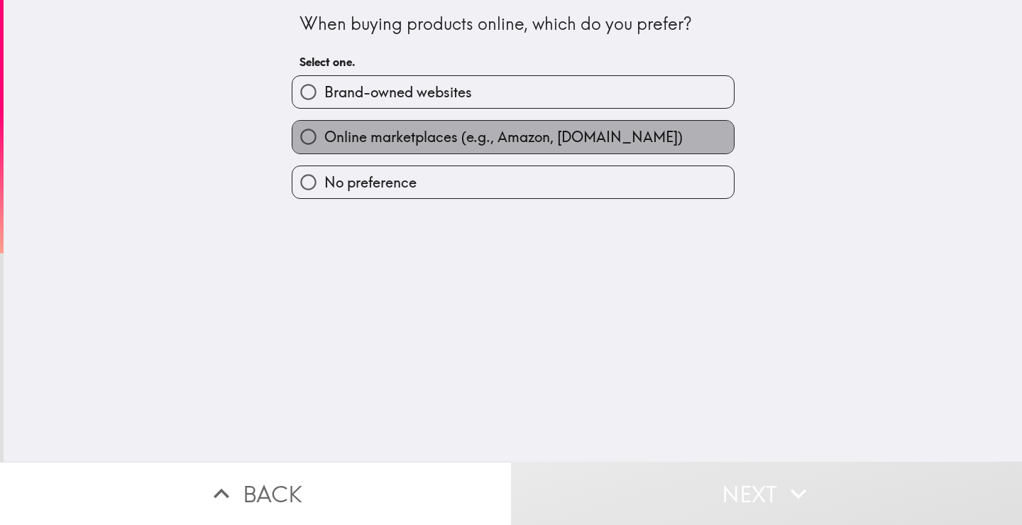
click at [347, 136] on span "Online marketplaces (e.g., Amazon, [DOMAIN_NAME])" at bounding box center [503, 137] width 359 height 20
click at [324, 136] on input "Online marketplaces (e.g., Amazon, [DOMAIN_NAME])" at bounding box center [309, 137] width 32 height 32
radio input "true"
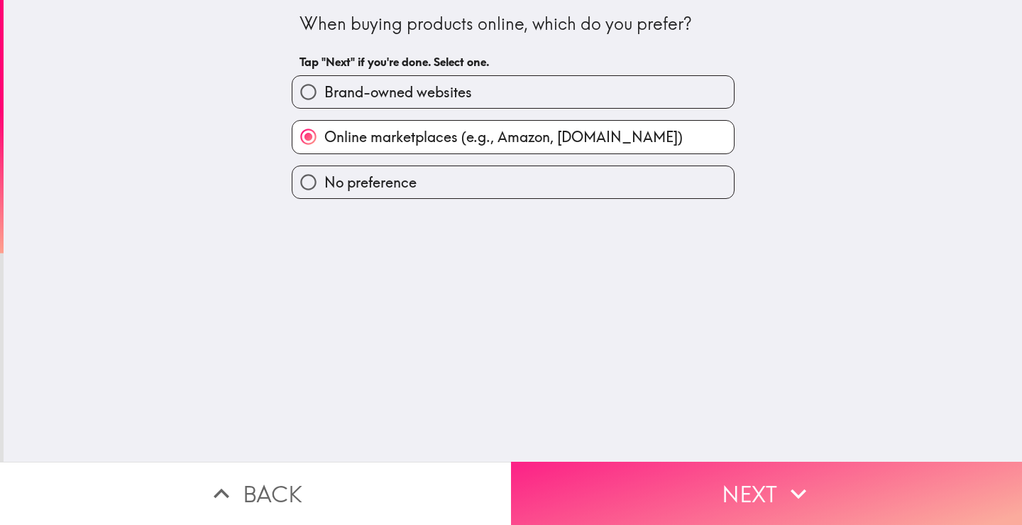
click at [574, 466] on button "Next" at bounding box center [766, 492] width 511 height 63
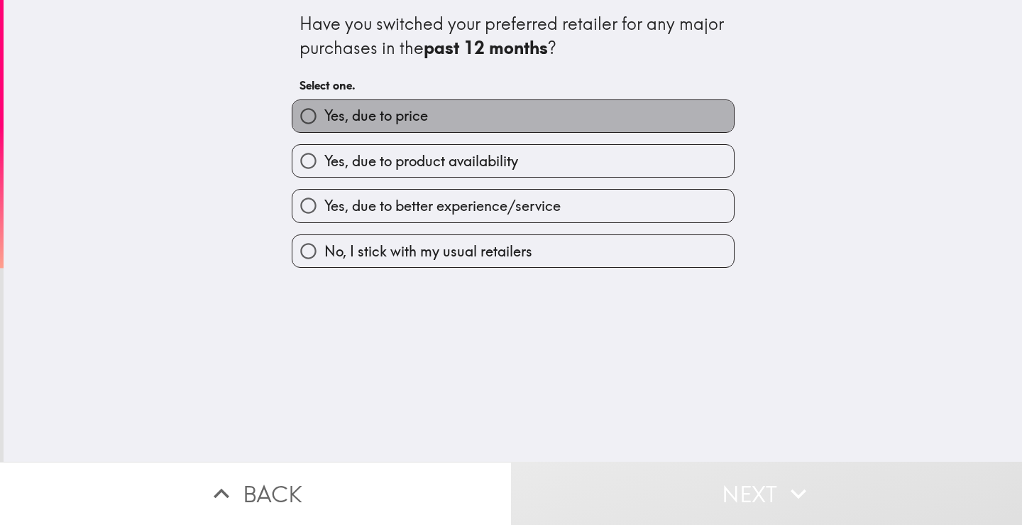
click at [454, 115] on label "Yes, due to price" at bounding box center [514, 116] width 442 height 32
click at [324, 115] on input "Yes, due to price" at bounding box center [309, 116] width 32 height 32
radio input "true"
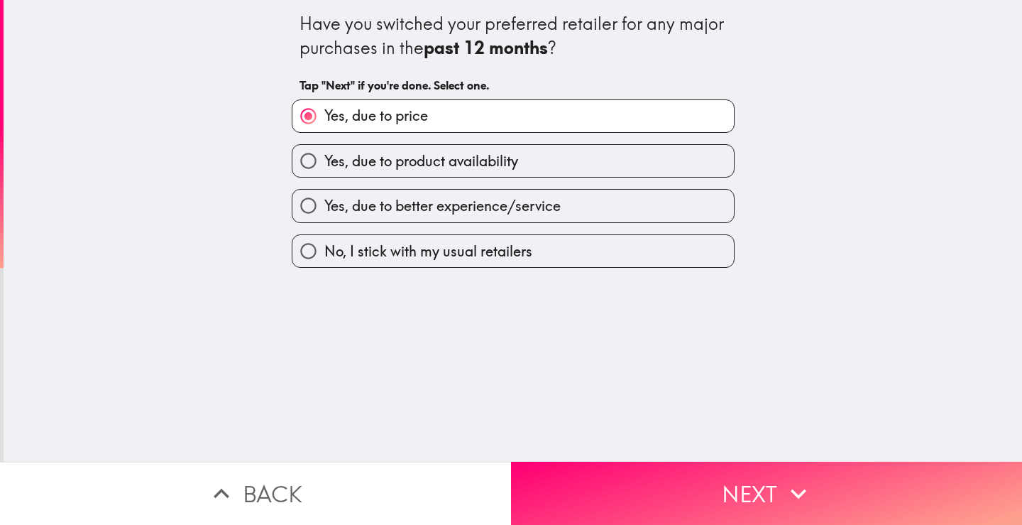
click at [386, 199] on span "Yes, due to better experience/service" at bounding box center [442, 206] width 236 height 20
click at [324, 199] on input "Yes, due to better experience/service" at bounding box center [309, 206] width 32 height 32
radio input "true"
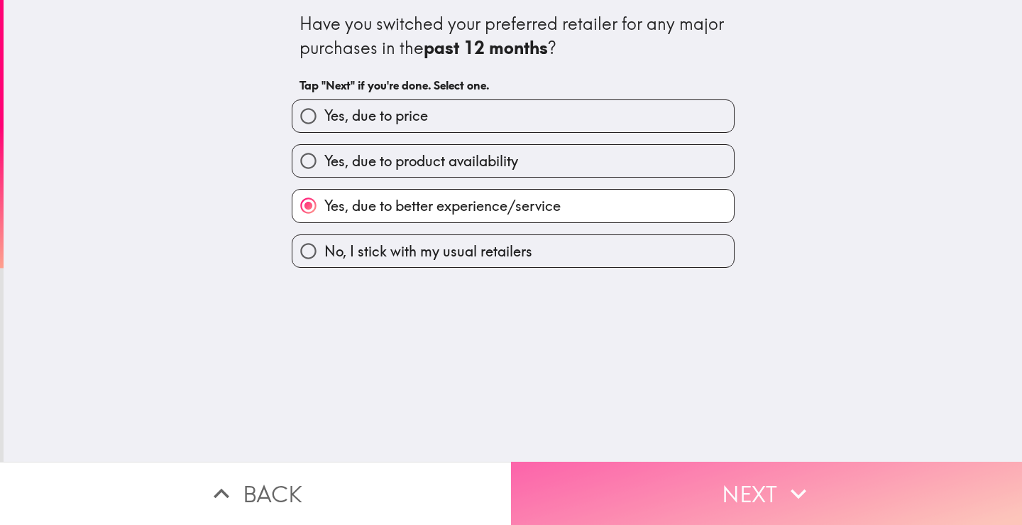
click at [609, 477] on button "Next" at bounding box center [766, 492] width 511 height 63
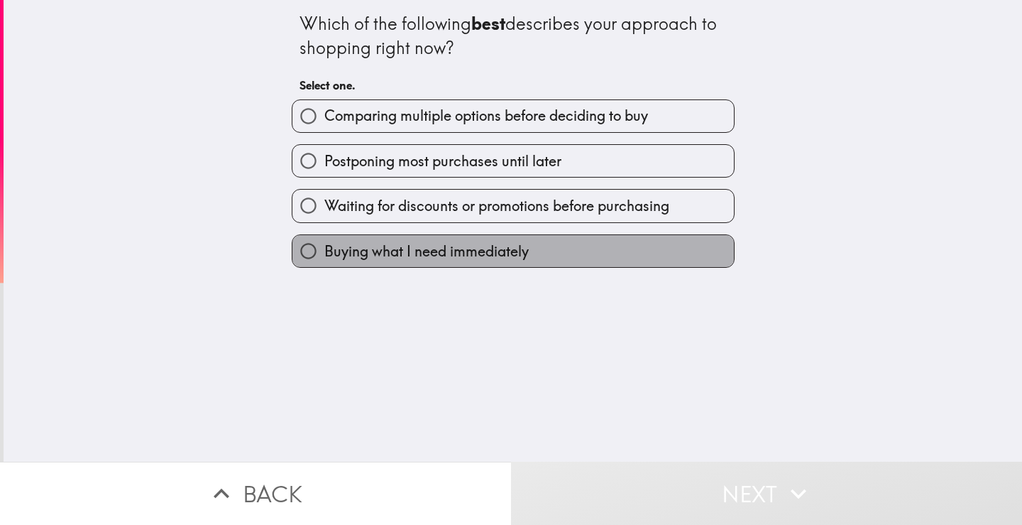
click at [508, 244] on span "Buying what I need immediately" at bounding box center [426, 251] width 204 height 20
click at [324, 244] on input "Buying what I need immediately" at bounding box center [309, 251] width 32 height 32
radio input "true"
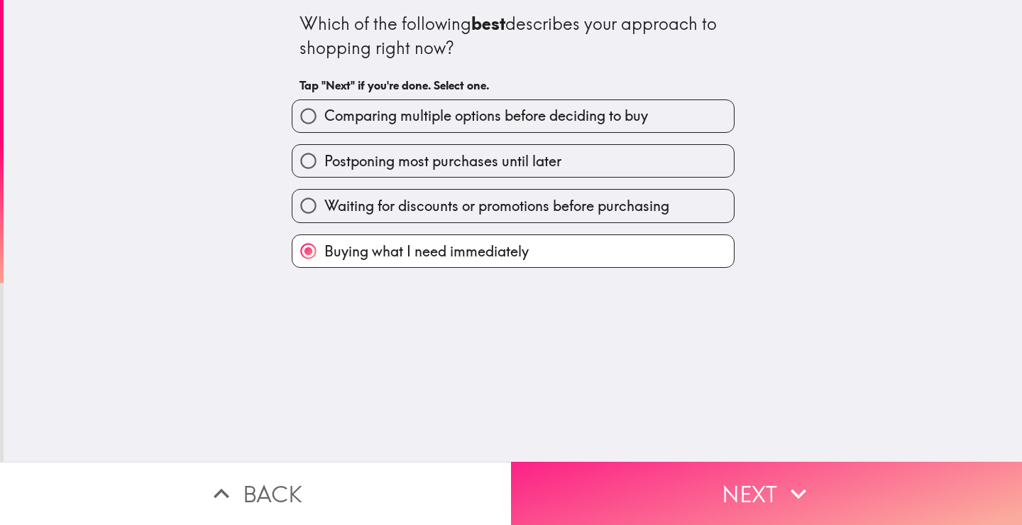
click at [612, 483] on button "Next" at bounding box center [766, 492] width 511 height 63
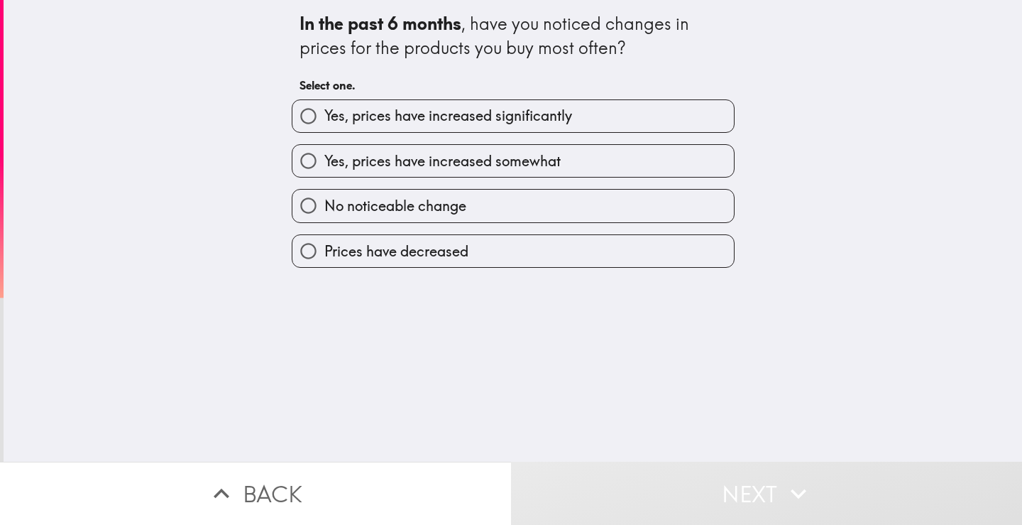
drag, startPoint x: 540, startPoint y: 163, endPoint x: 545, endPoint y: 172, distance: 9.5
click at [541, 165] on span "Yes, prices have increased somewhat" at bounding box center [442, 161] width 236 height 20
click at [324, 165] on input "Yes, prices have increased somewhat" at bounding box center [309, 161] width 32 height 32
radio input "true"
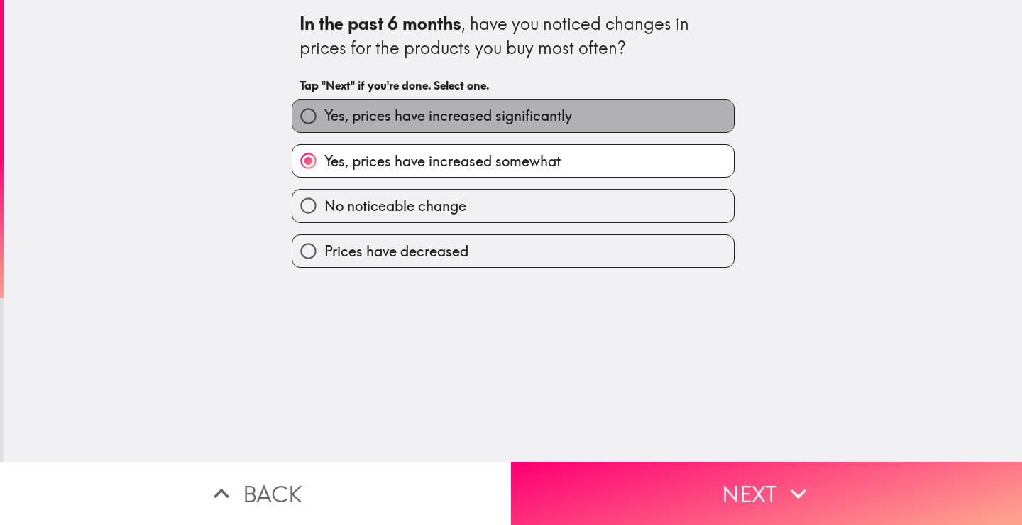
click at [572, 124] on label "Yes, prices have increased significantly" at bounding box center [514, 116] width 442 height 32
click at [324, 124] on input "Yes, prices have increased significantly" at bounding box center [309, 116] width 32 height 32
radio input "true"
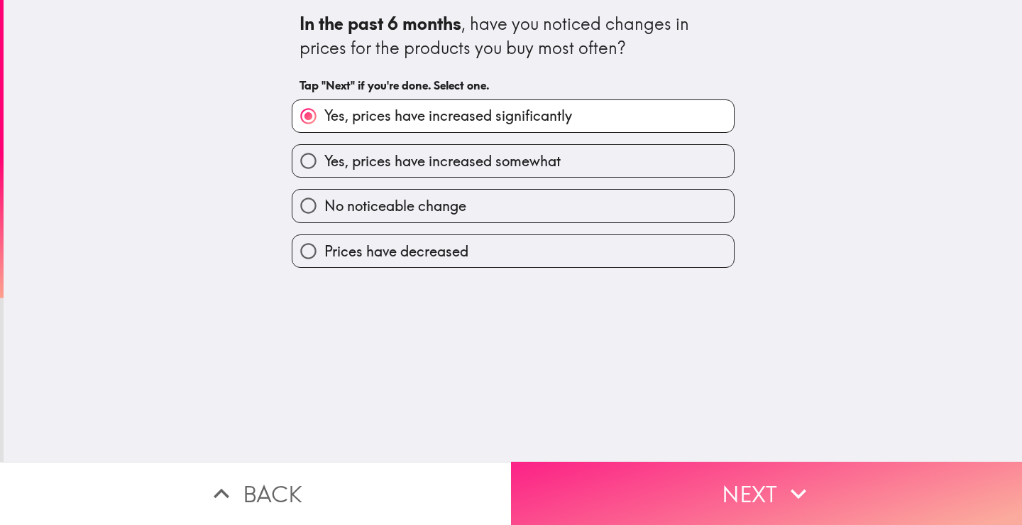
click at [643, 471] on button "Next" at bounding box center [766, 492] width 511 height 63
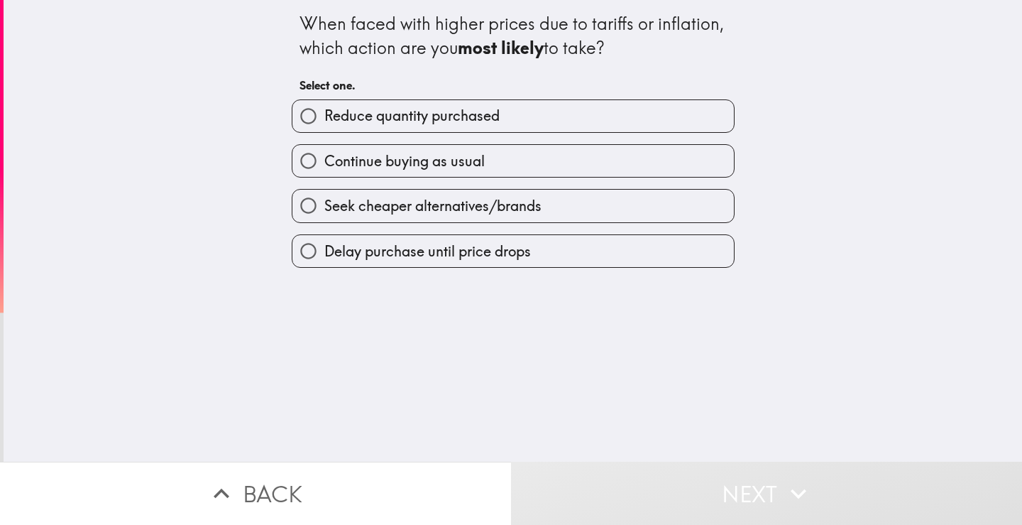
click at [513, 160] on label "Continue buying as usual" at bounding box center [514, 161] width 442 height 32
click at [324, 160] on input "Continue buying as usual" at bounding box center [309, 161] width 32 height 32
radio input "true"
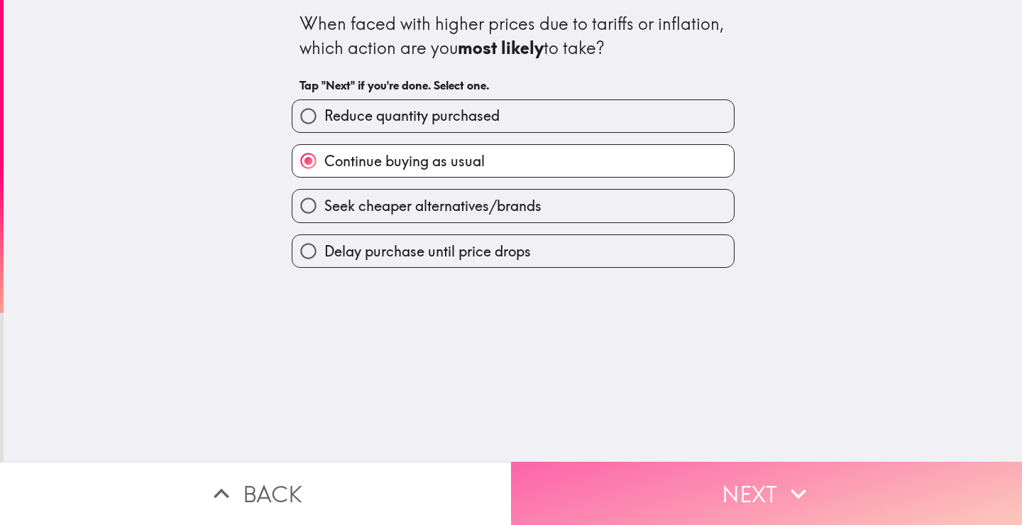
click at [674, 486] on button "Next" at bounding box center [766, 492] width 511 height 63
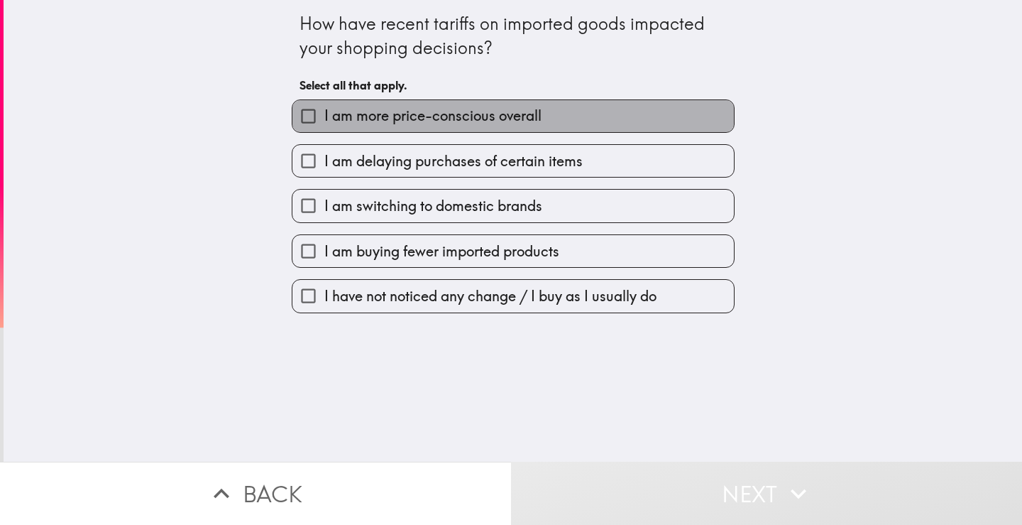
click at [412, 113] on span "I am more price-conscious overall" at bounding box center [432, 116] width 217 height 20
click at [324, 113] on input "I am more price-conscious overall" at bounding box center [309, 116] width 32 height 32
checkbox input "true"
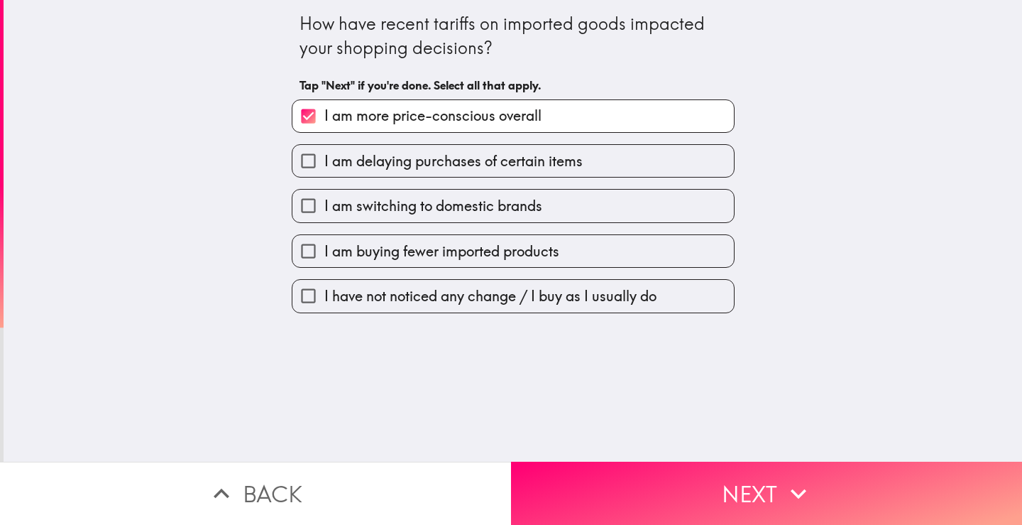
drag, startPoint x: 285, startPoint y: 21, endPoint x: 312, endPoint y: 64, distance: 51.0
click at [308, 65] on div "How have recent tariffs on imported goods impacted your shopping decisions? Tap…" at bounding box center [513, 156] width 454 height 313
click at [297, 204] on input "I am switching to domestic brands" at bounding box center [309, 206] width 32 height 32
checkbox input "true"
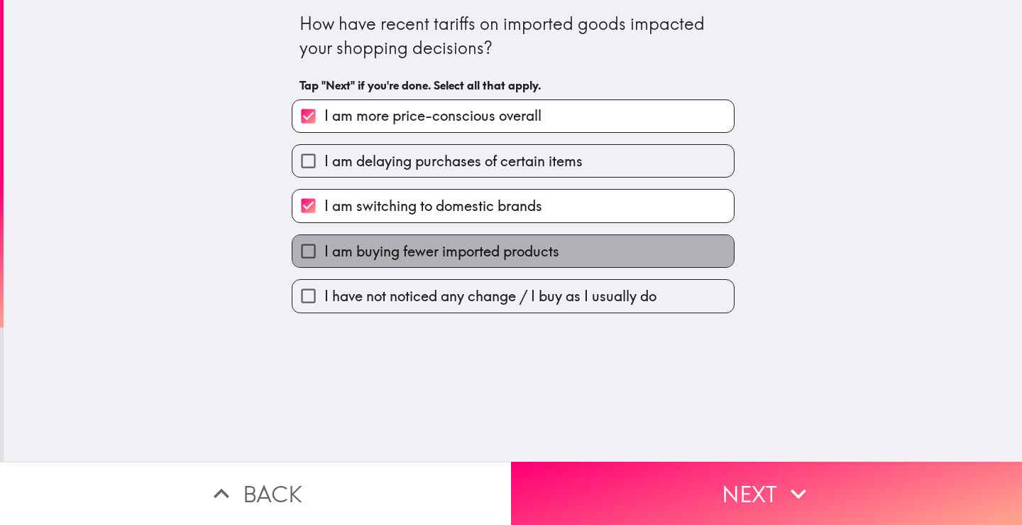
click at [338, 255] on span "I am buying fewer imported products" at bounding box center [441, 251] width 235 height 20
click at [324, 255] on input "I am buying fewer imported products" at bounding box center [309, 251] width 32 height 32
checkbox input "true"
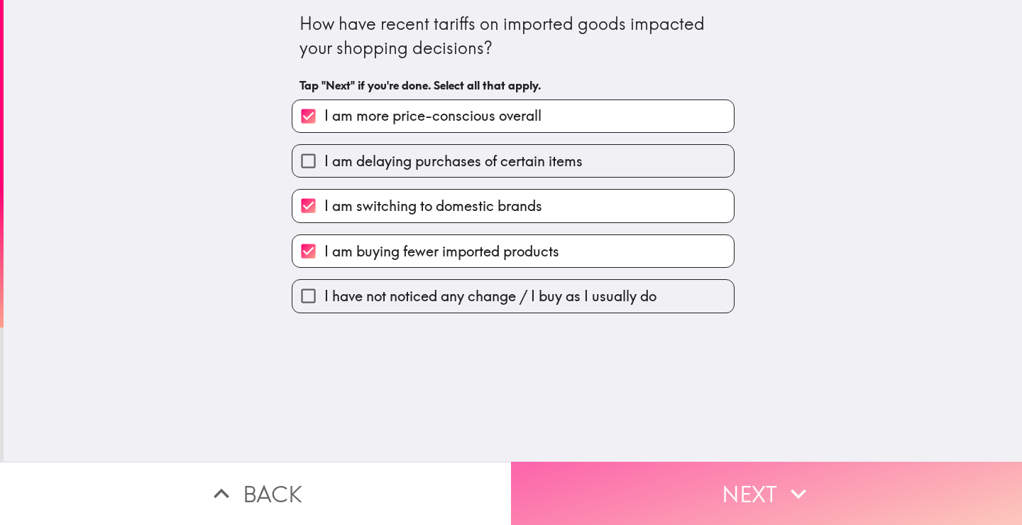
click at [731, 477] on button "Next" at bounding box center [766, 492] width 511 height 63
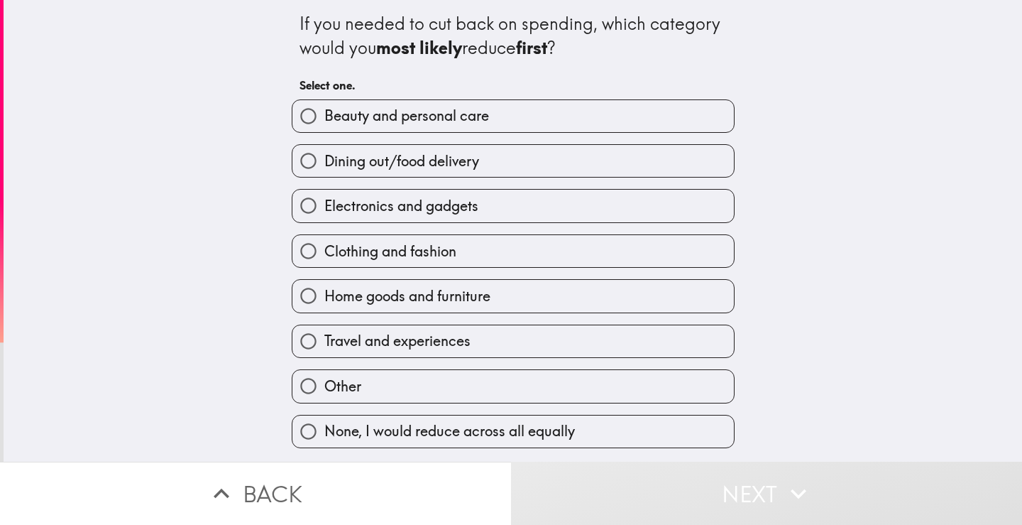
click at [415, 116] on span "Beauty and personal care" at bounding box center [406, 116] width 165 height 20
click at [324, 116] on input "Beauty and personal care" at bounding box center [309, 116] width 32 height 32
radio input "true"
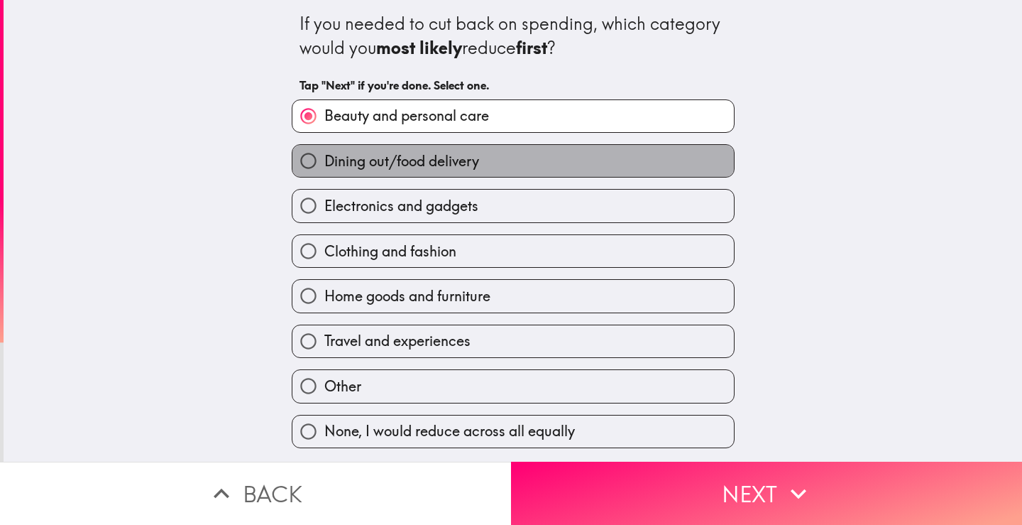
click at [456, 162] on span "Dining out/food delivery" at bounding box center [401, 161] width 155 height 20
click at [324, 162] on input "Dining out/food delivery" at bounding box center [309, 161] width 32 height 32
radio input "true"
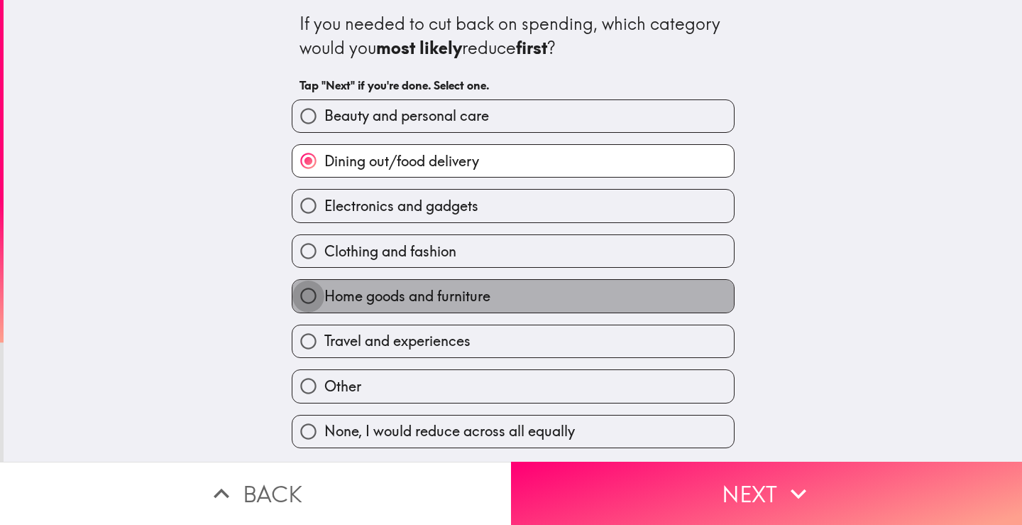
click at [309, 309] on input "Home goods and furniture" at bounding box center [309, 296] width 32 height 32
radio input "true"
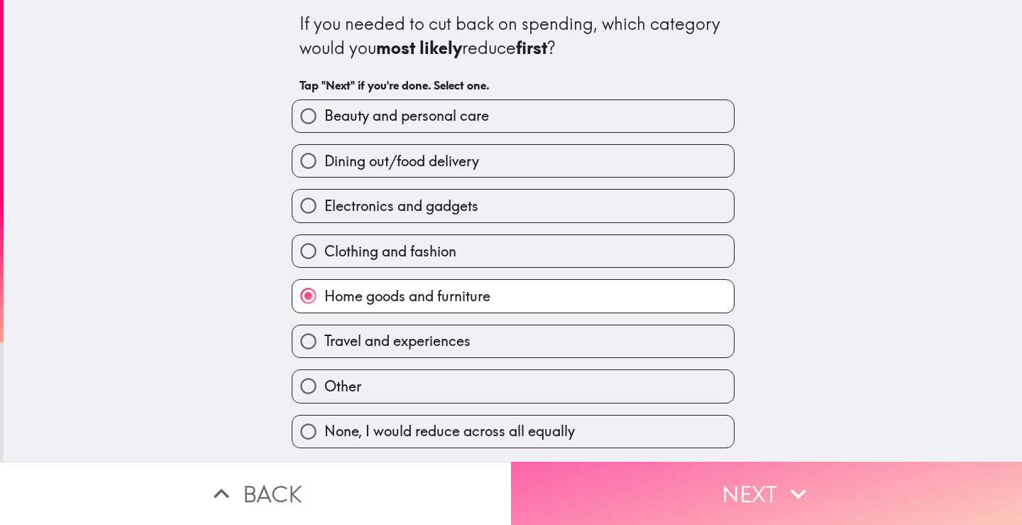
click at [652, 472] on button "Next" at bounding box center [766, 492] width 511 height 63
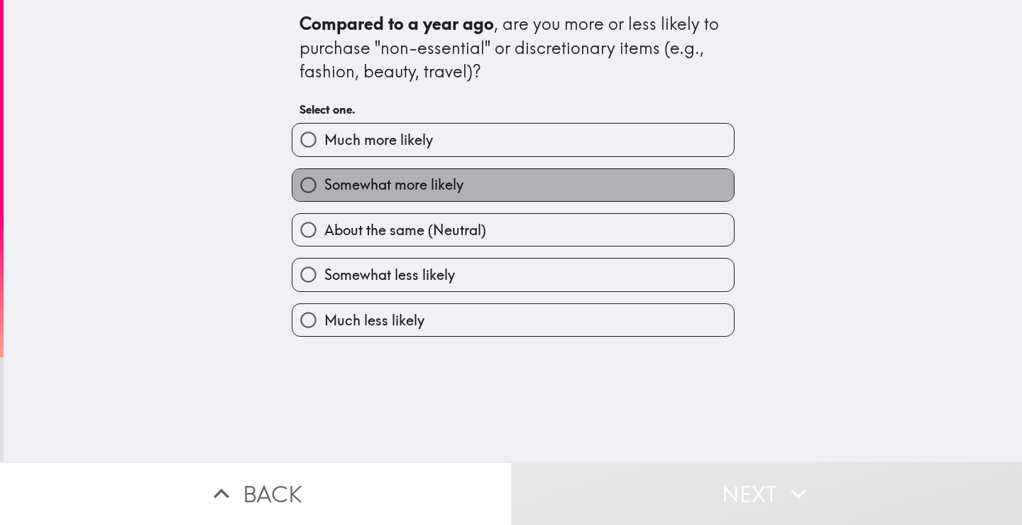
click at [488, 187] on label "Somewhat more likely" at bounding box center [514, 185] width 442 height 32
click at [324, 187] on input "Somewhat more likely" at bounding box center [309, 185] width 32 height 32
radio input "true"
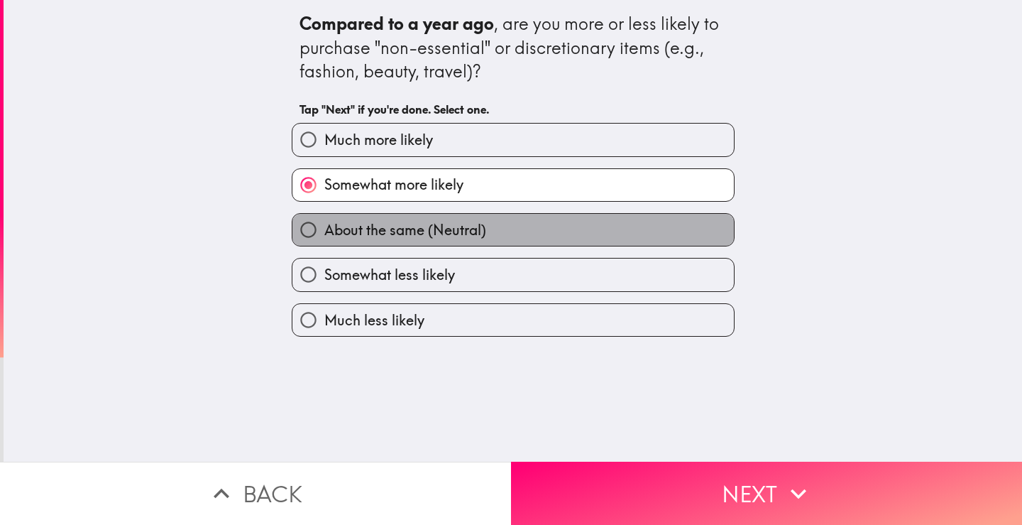
drag, startPoint x: 508, startPoint y: 229, endPoint x: 515, endPoint y: 255, distance: 26.3
click at [508, 230] on label "About the same (Neutral)" at bounding box center [514, 230] width 442 height 32
click at [324, 230] on input "About the same (Neutral)" at bounding box center [309, 230] width 32 height 32
radio input "true"
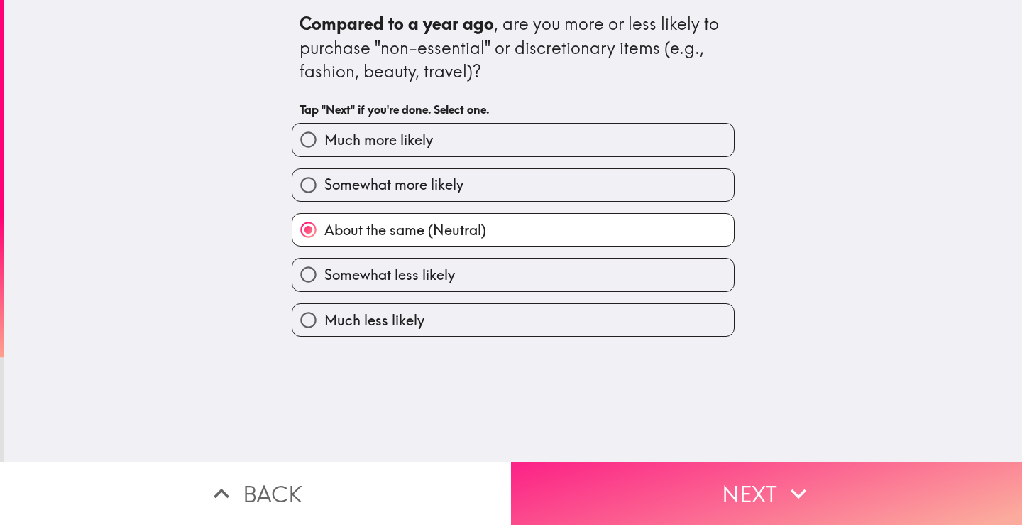
click at [615, 489] on button "Next" at bounding box center [766, 492] width 511 height 63
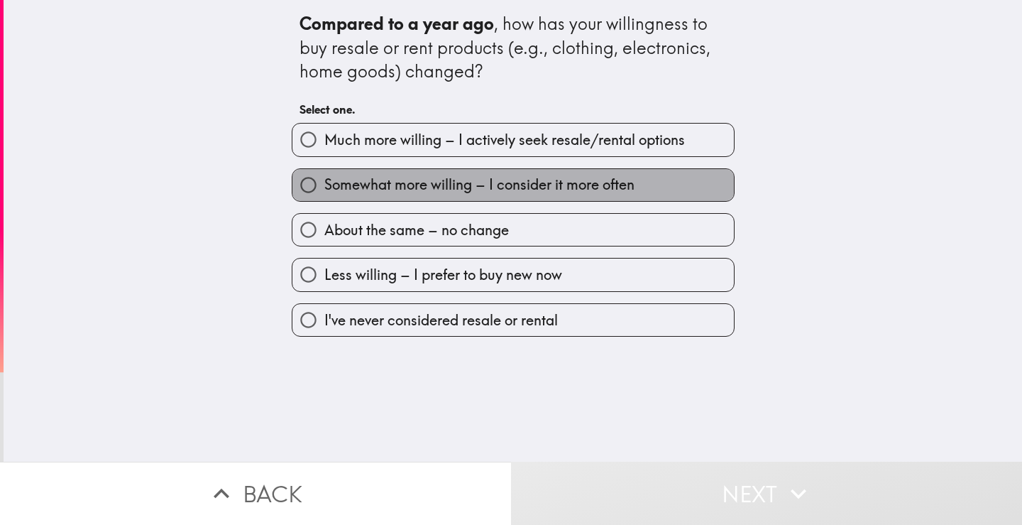
click at [476, 185] on span "Somewhat more willing – I consider it more often" at bounding box center [479, 185] width 310 height 20
click at [324, 185] on input "Somewhat more willing – I consider it more often" at bounding box center [309, 185] width 32 height 32
radio input "true"
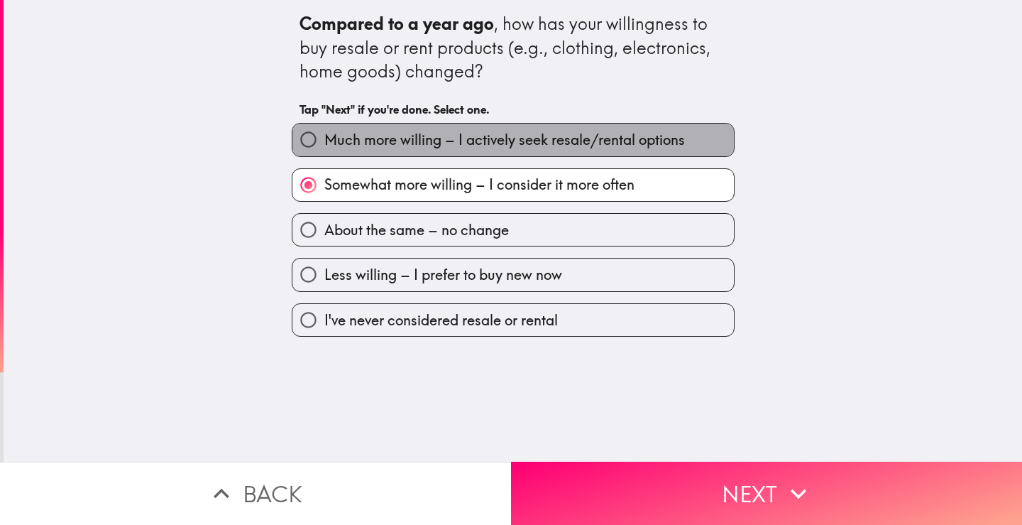
click at [479, 147] on span "Much more willing – I actively seek resale/rental options" at bounding box center [504, 140] width 361 height 20
click at [324, 147] on input "Much more willing – I actively seek resale/rental options" at bounding box center [309, 140] width 32 height 32
radio input "true"
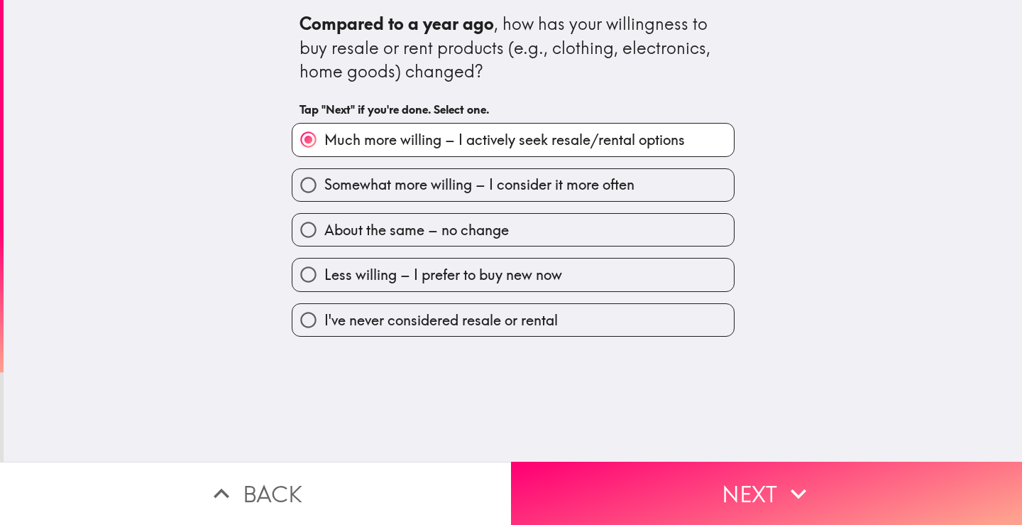
drag, startPoint x: 291, startPoint y: 21, endPoint x: 561, endPoint y: 94, distance: 279.7
click at [359, 69] on div "Compared to a year ago , how has your willingness to buy resale or rent product…" at bounding box center [513, 48] width 427 height 72
click at [411, 229] on span "About the same – no change" at bounding box center [416, 230] width 185 height 20
click at [324, 229] on input "About the same – no change" at bounding box center [309, 230] width 32 height 32
radio input "true"
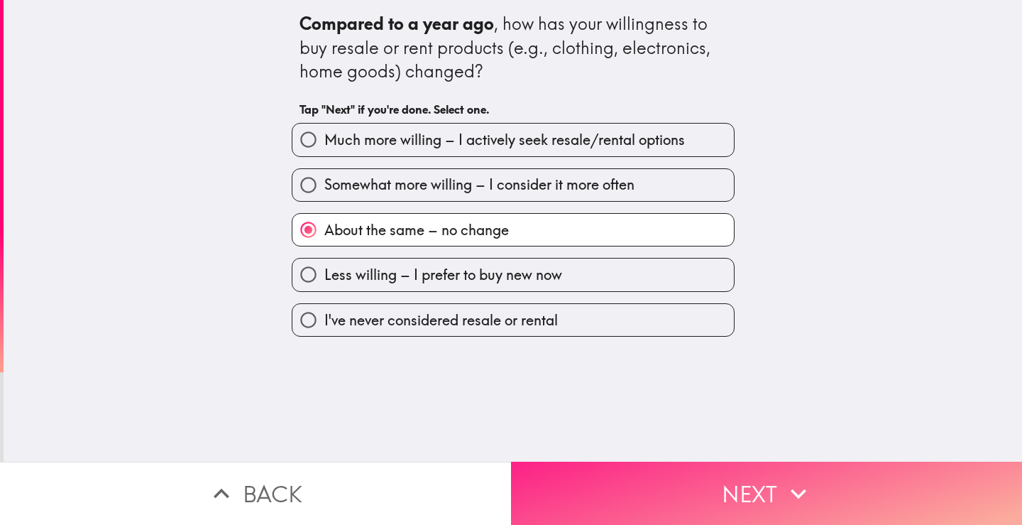
click at [669, 471] on button "Next" at bounding box center [766, 492] width 511 height 63
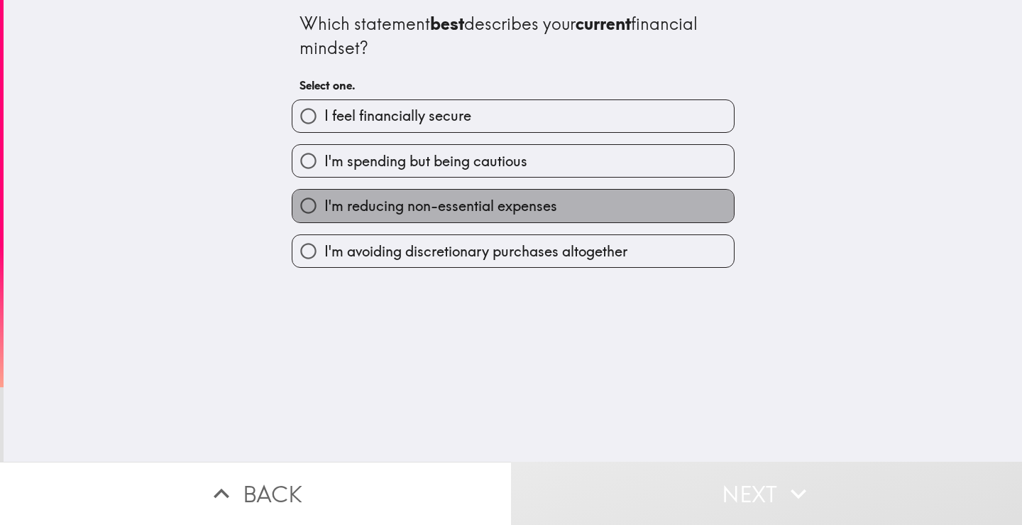
click at [439, 212] on span "I'm reducing non-essential expenses" at bounding box center [440, 206] width 233 height 20
click at [324, 212] on input "I'm reducing non-essential expenses" at bounding box center [309, 206] width 32 height 32
radio input "true"
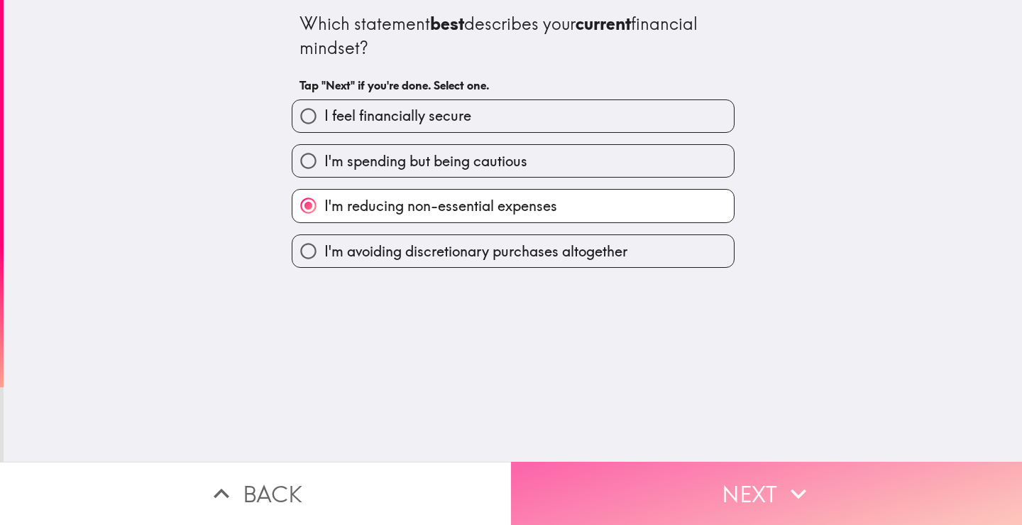
click at [660, 485] on button "Next" at bounding box center [766, 492] width 511 height 63
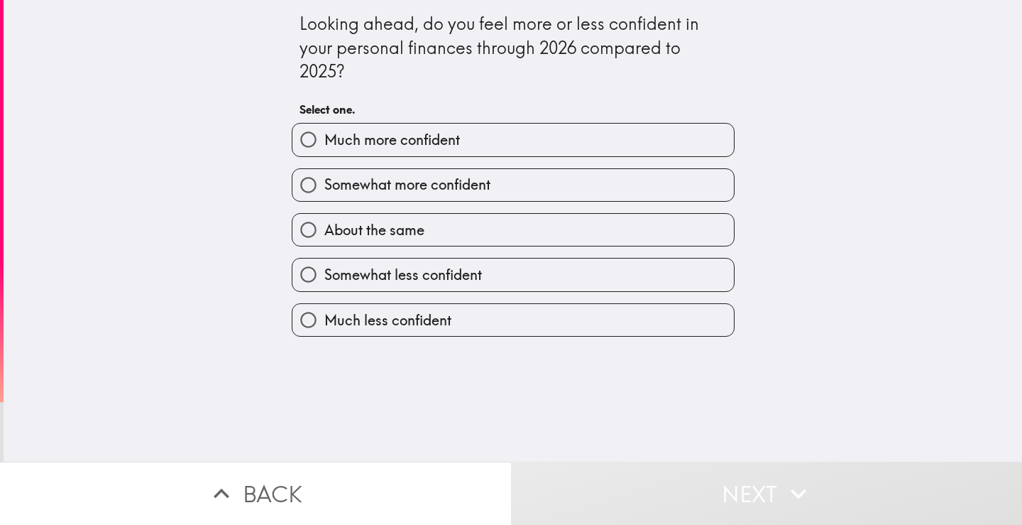
drag, startPoint x: 292, startPoint y: 30, endPoint x: 301, endPoint y: 38, distance: 12.6
click at [301, 38] on div "Looking ahead, do you feel more or less confident in your personal finances thr…" at bounding box center [513, 48] width 427 height 72
click at [452, 133] on label "Much more confident" at bounding box center [514, 140] width 442 height 32
click at [324, 133] on input "Much more confident" at bounding box center [309, 140] width 32 height 32
radio input "true"
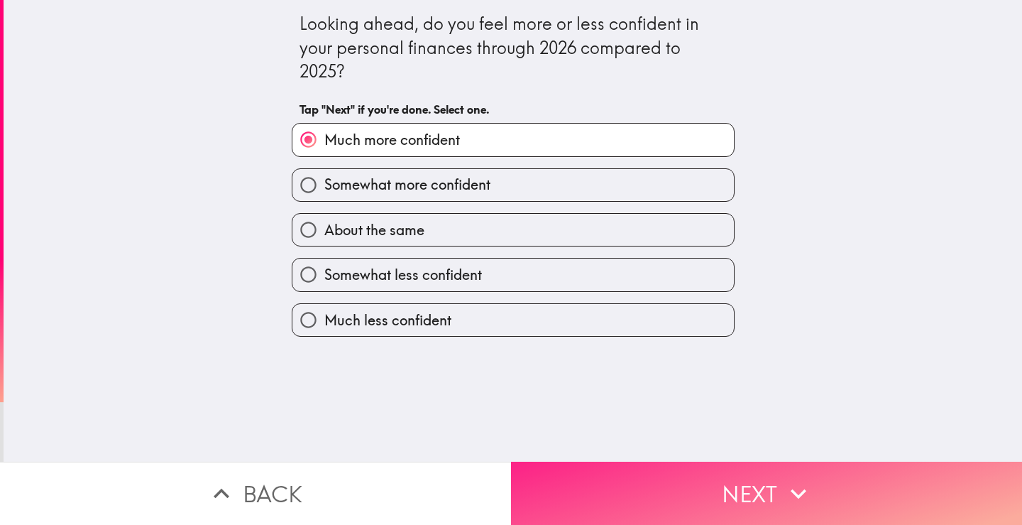
click at [660, 481] on button "Next" at bounding box center [766, 492] width 511 height 63
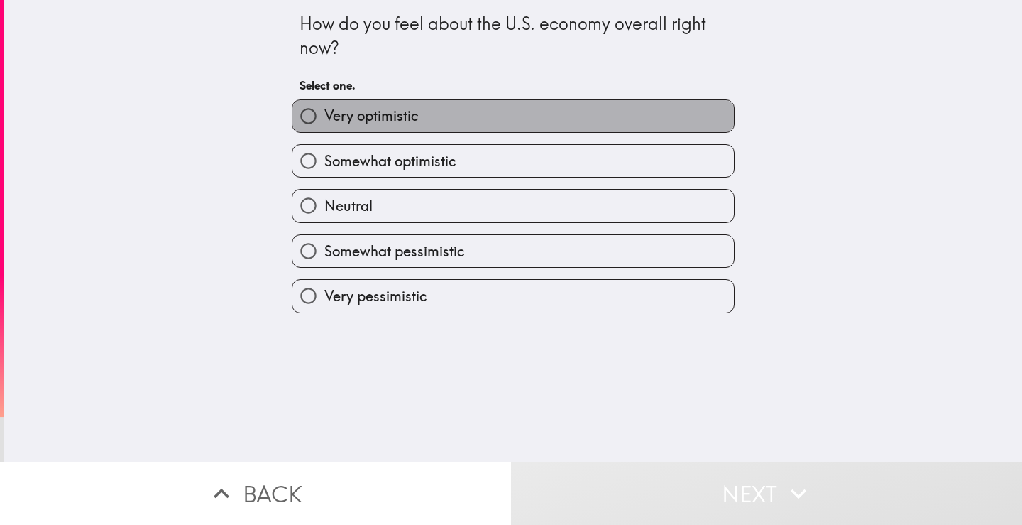
click at [469, 107] on label "Very optimistic" at bounding box center [514, 116] width 442 height 32
click at [324, 107] on input "Very optimistic" at bounding box center [309, 116] width 32 height 32
radio input "true"
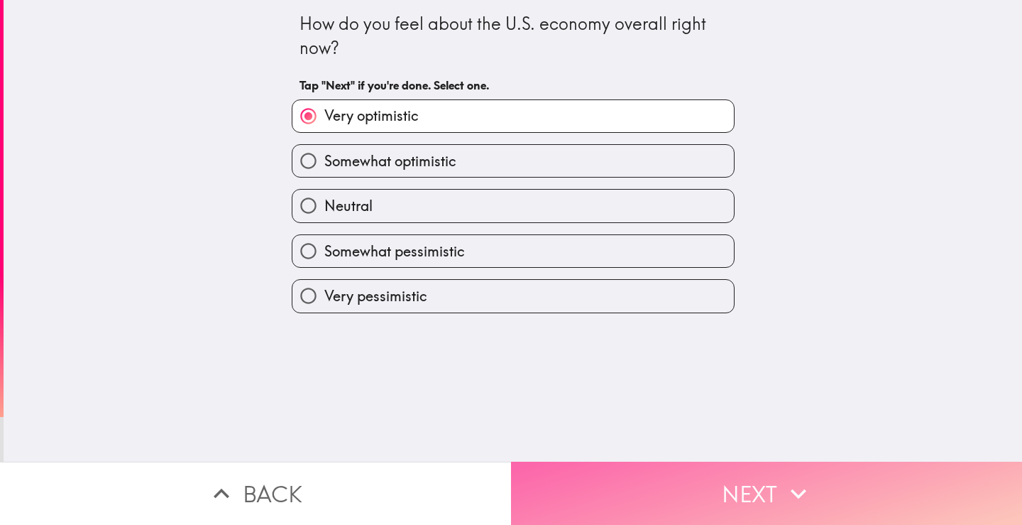
click at [619, 476] on button "Next" at bounding box center [766, 492] width 511 height 63
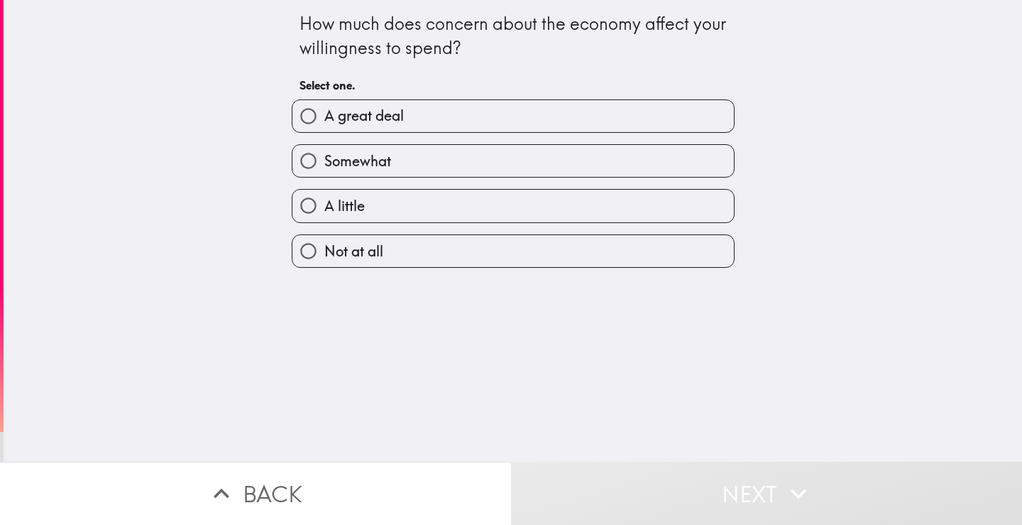
click at [441, 111] on label "A great deal" at bounding box center [514, 116] width 442 height 32
click at [324, 111] on input "A great deal" at bounding box center [309, 116] width 32 height 32
radio input "true"
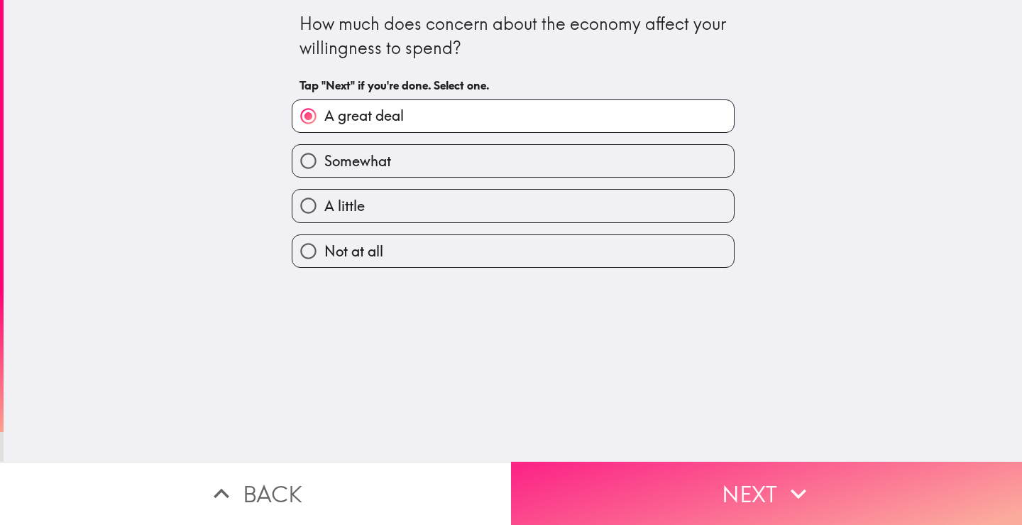
click at [640, 469] on button "Next" at bounding box center [766, 492] width 511 height 63
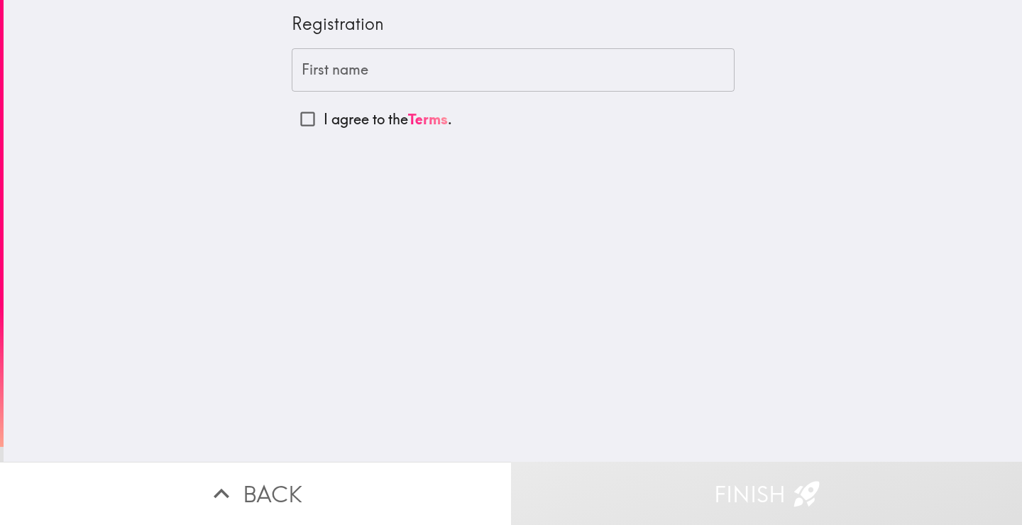
click at [381, 75] on input "First name" at bounding box center [513, 70] width 443 height 44
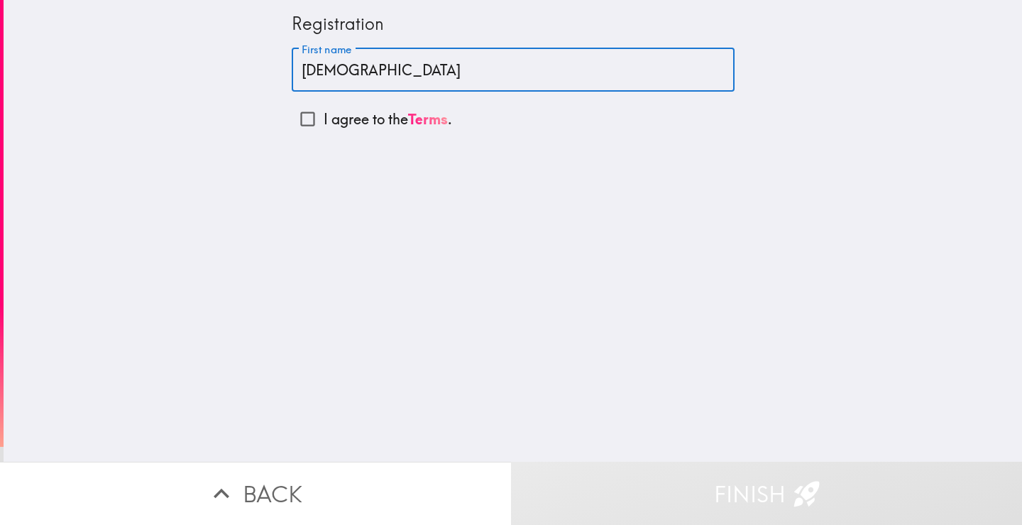
type input "[DEMOGRAPHIC_DATA]"
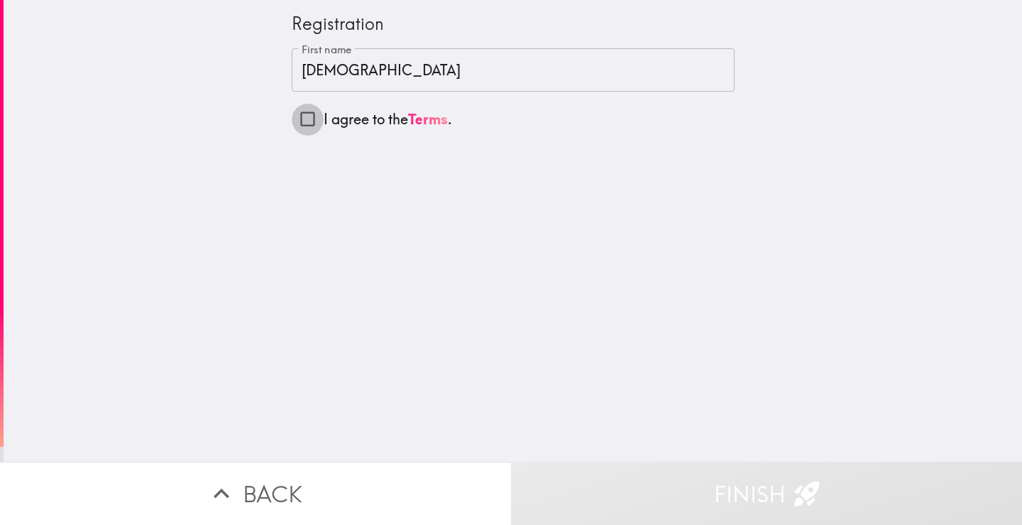
click at [299, 120] on input "I agree to the Terms ." at bounding box center [308, 119] width 32 height 32
checkbox input "true"
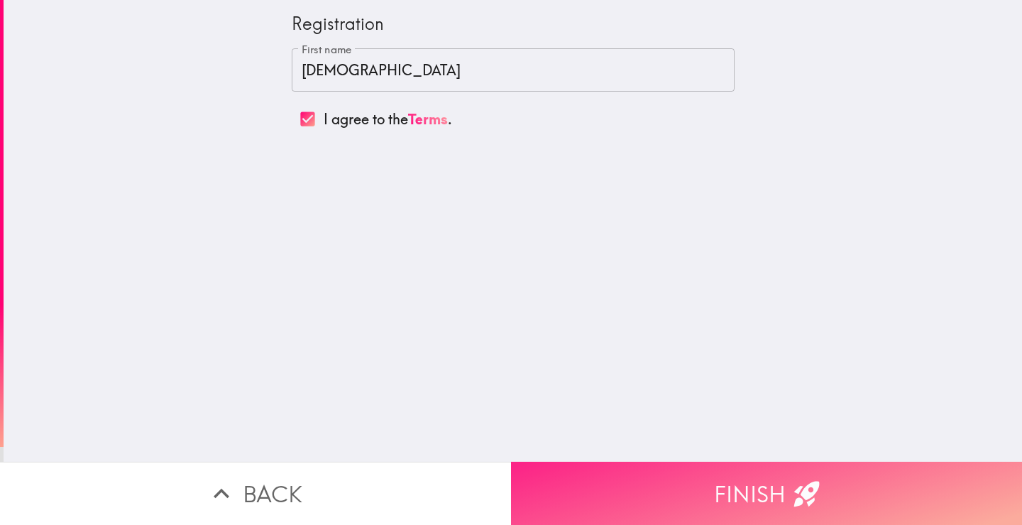
click at [731, 476] on button "Finish" at bounding box center [766, 492] width 511 height 63
